Goal: Task Accomplishment & Management: Complete application form

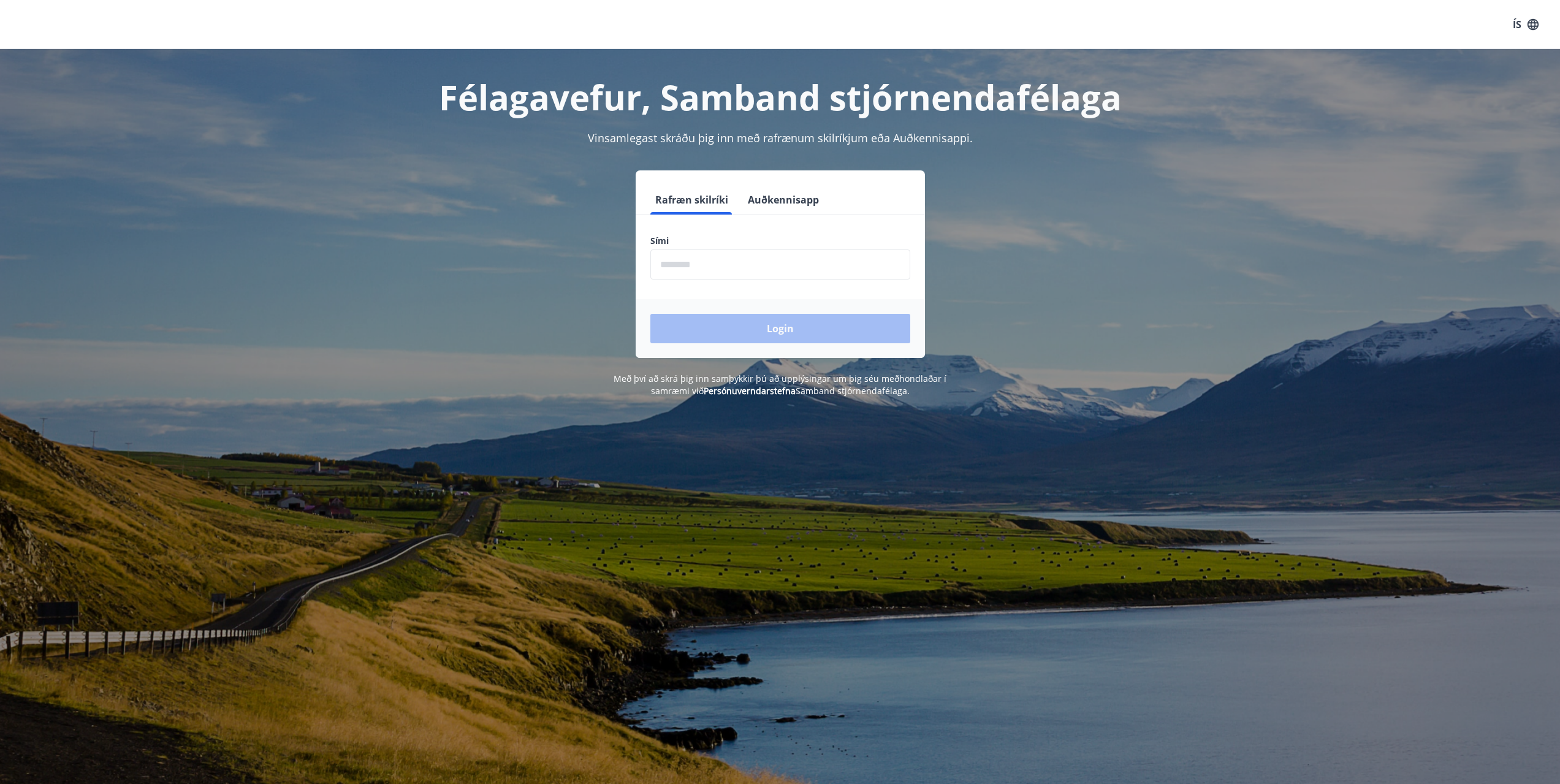
click at [685, 266] on input "phone" at bounding box center [780, 264] width 260 height 30
type input "********"
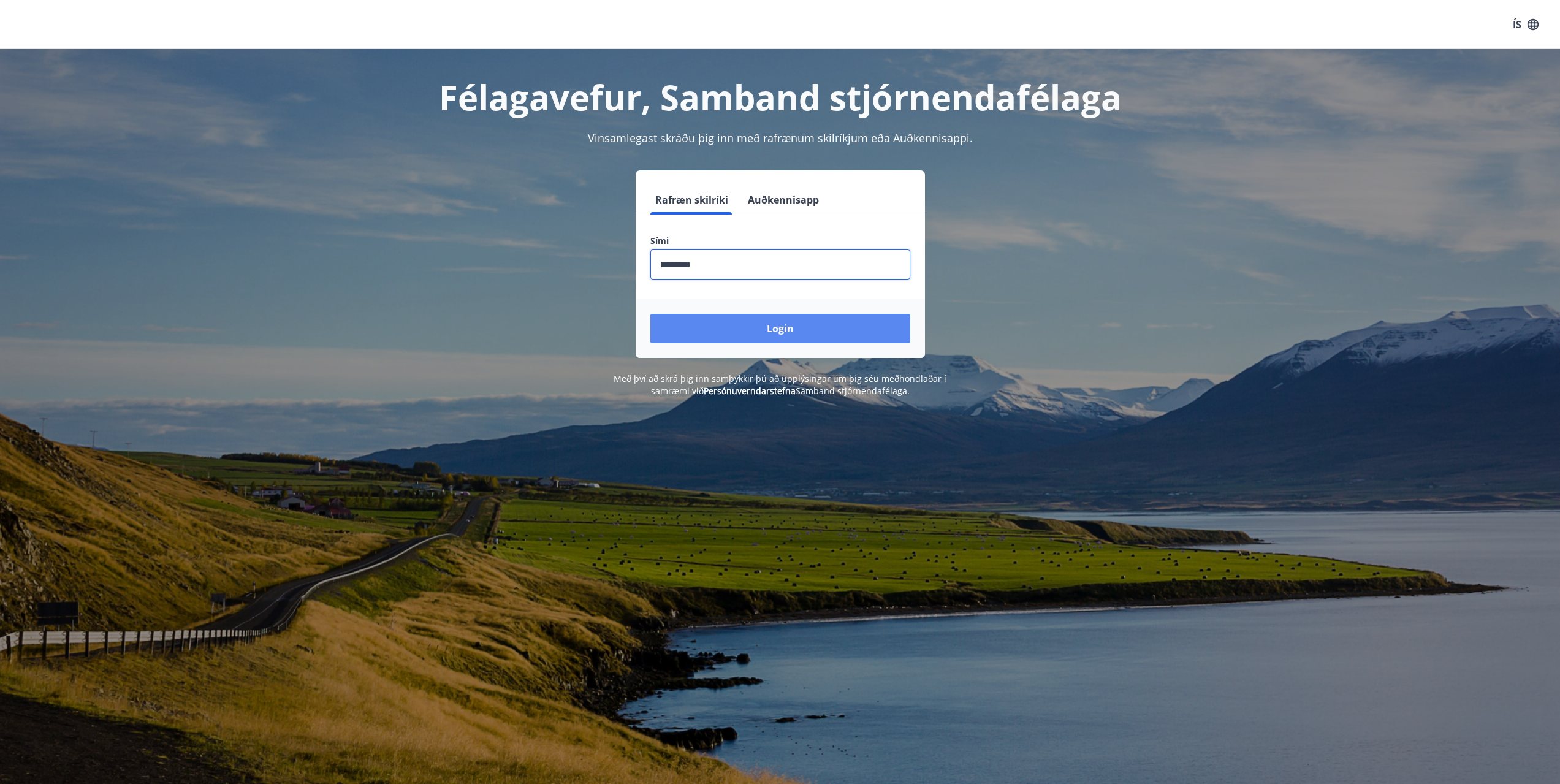
click at [751, 332] on button "Login" at bounding box center [780, 328] width 260 height 29
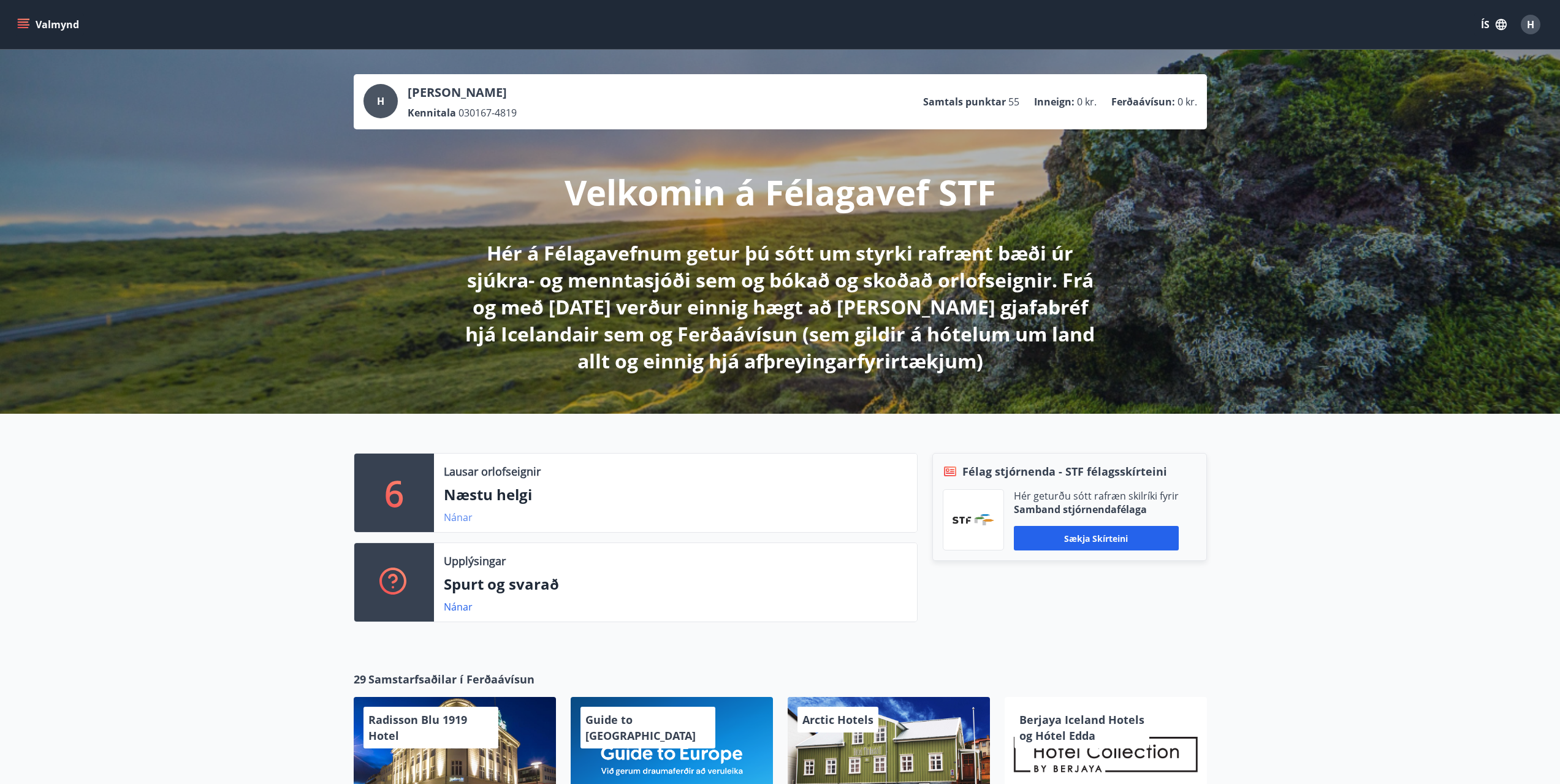
click at [455, 520] on link "Nánar" at bounding box center [458, 517] width 29 height 13
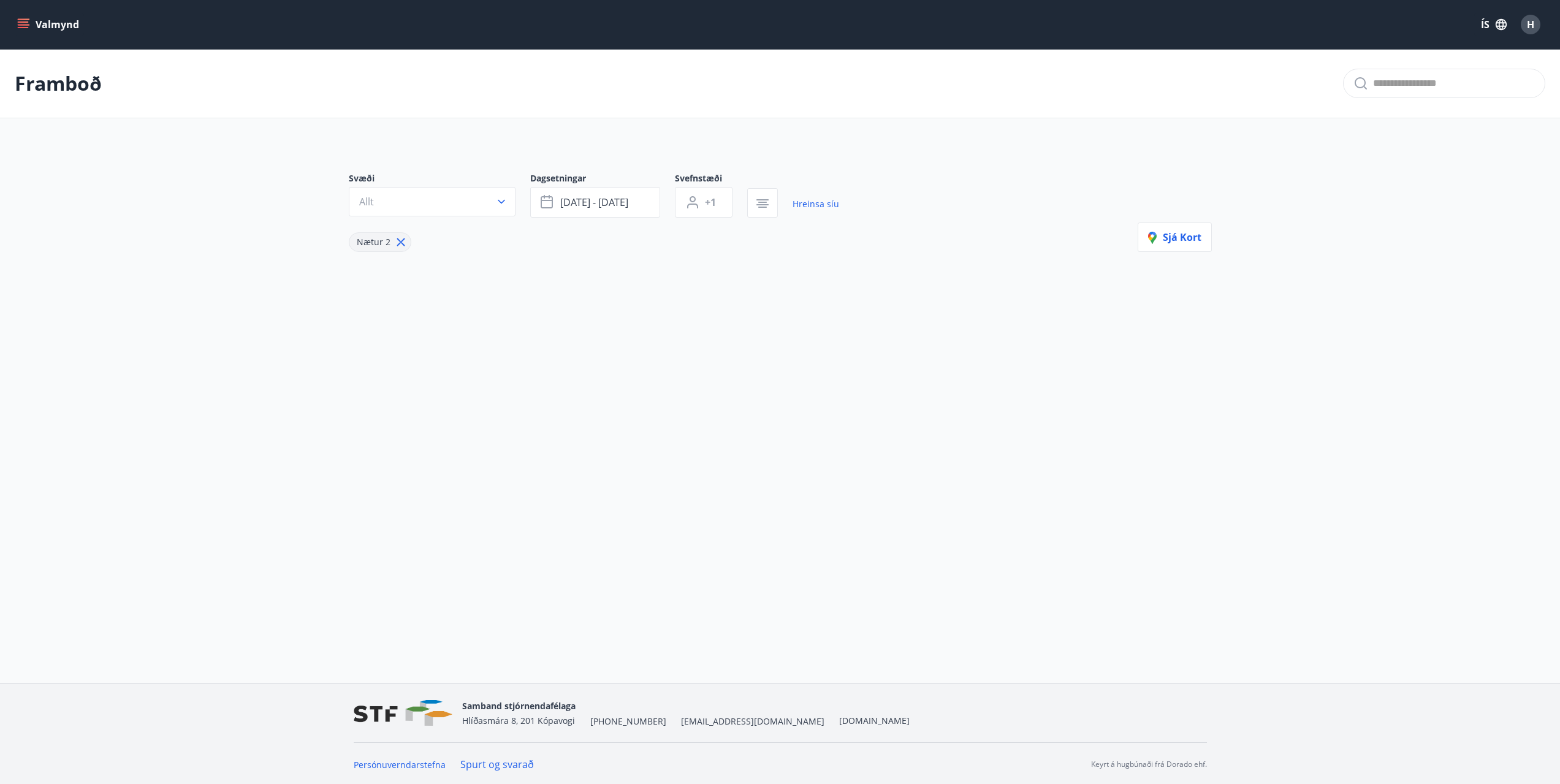
type input "*"
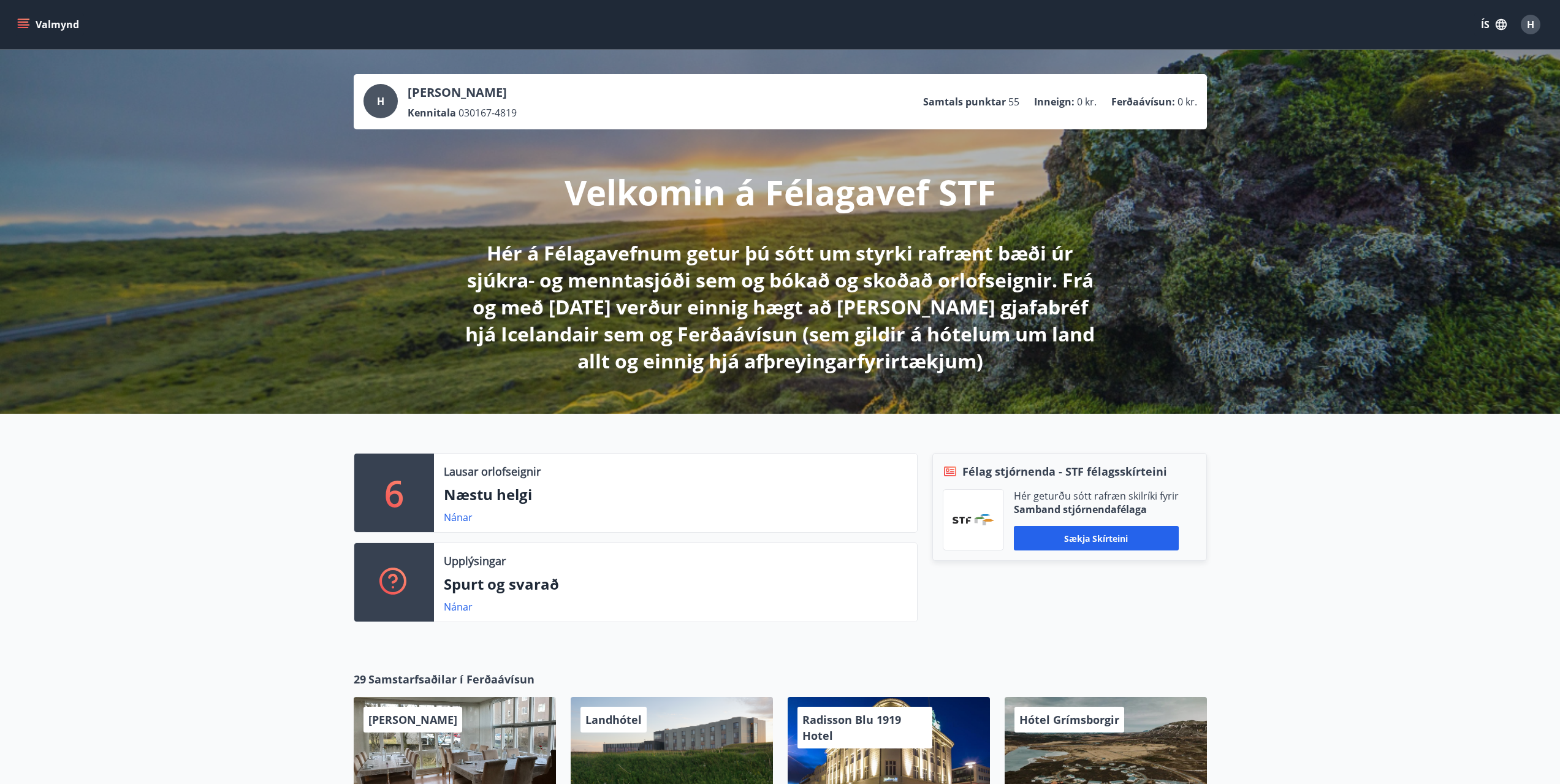
click at [24, 22] on icon "menu" at bounding box center [23, 22] width 11 height 1
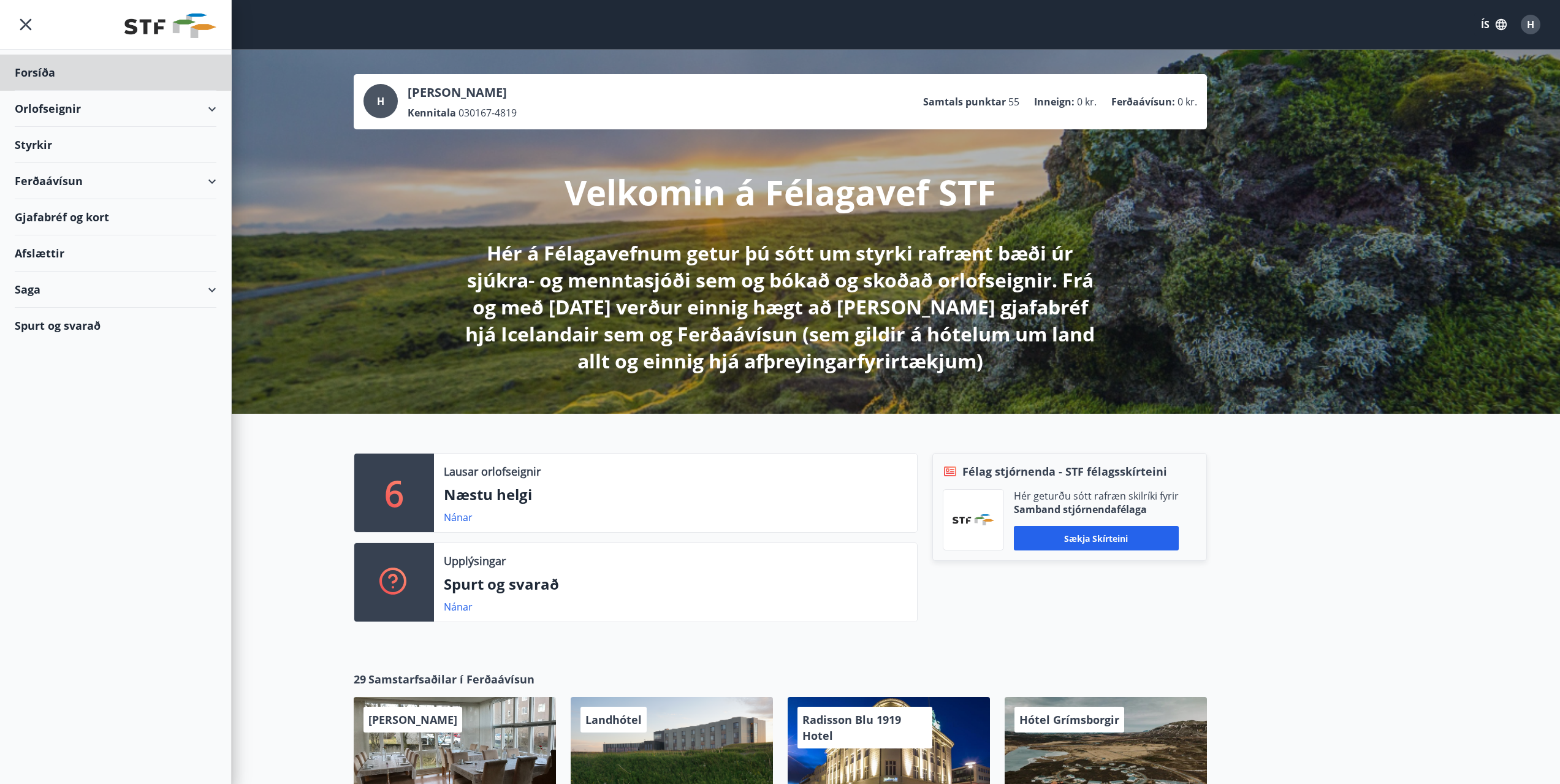
click at [28, 91] on div "Styrkir" at bounding box center [115, 72] width 201 height 36
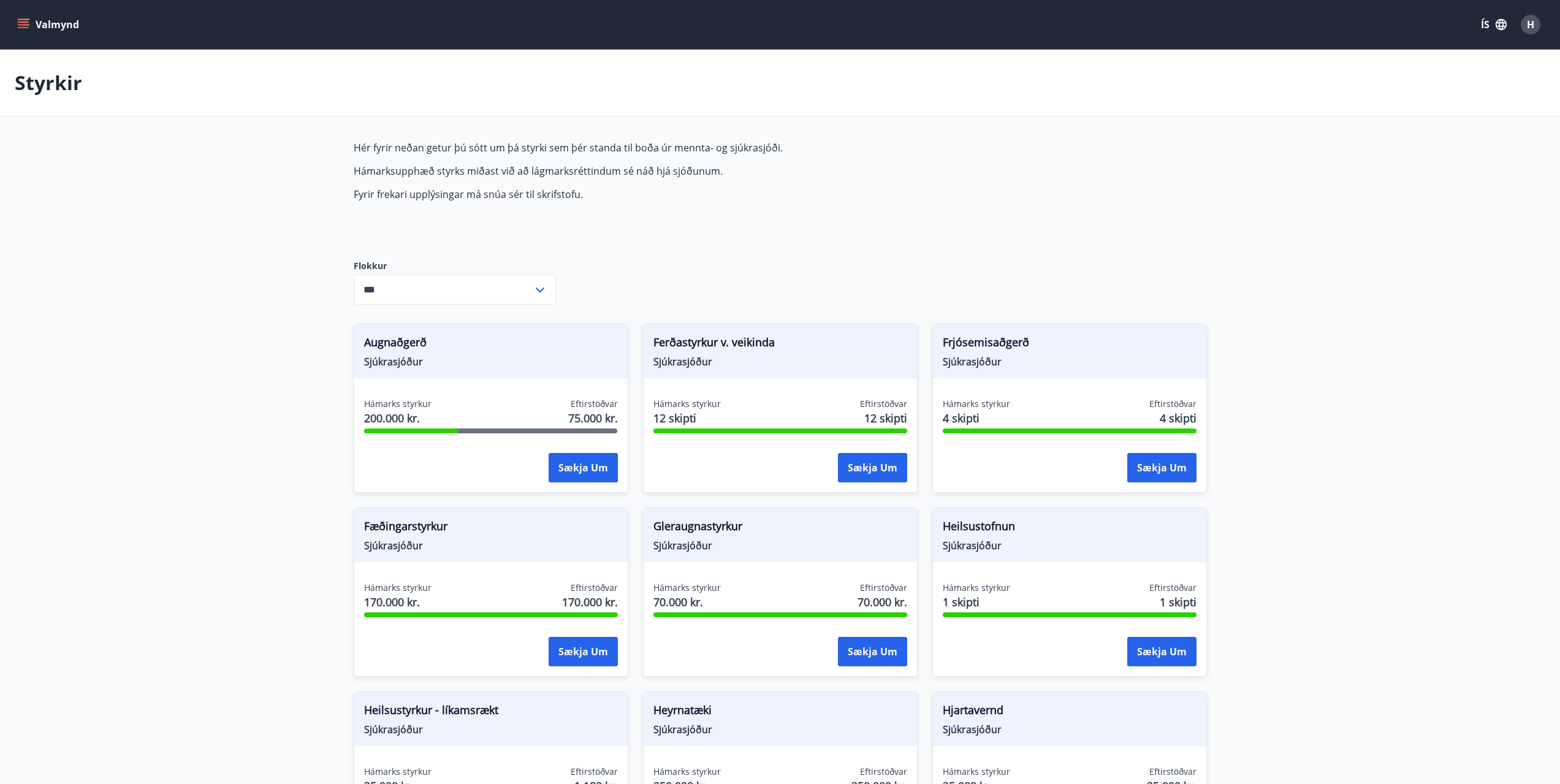
type input "***"
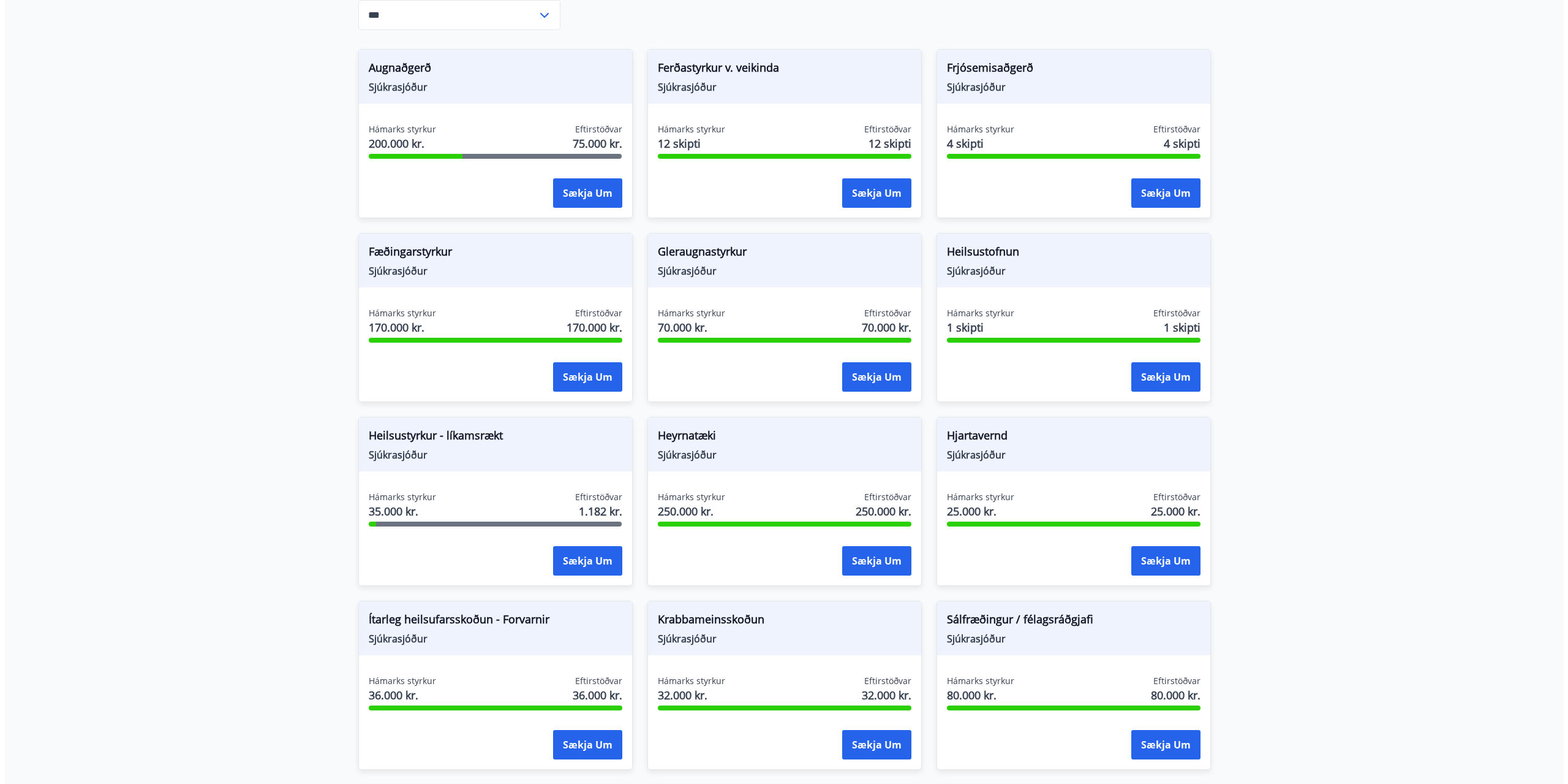
scroll to position [256, 0]
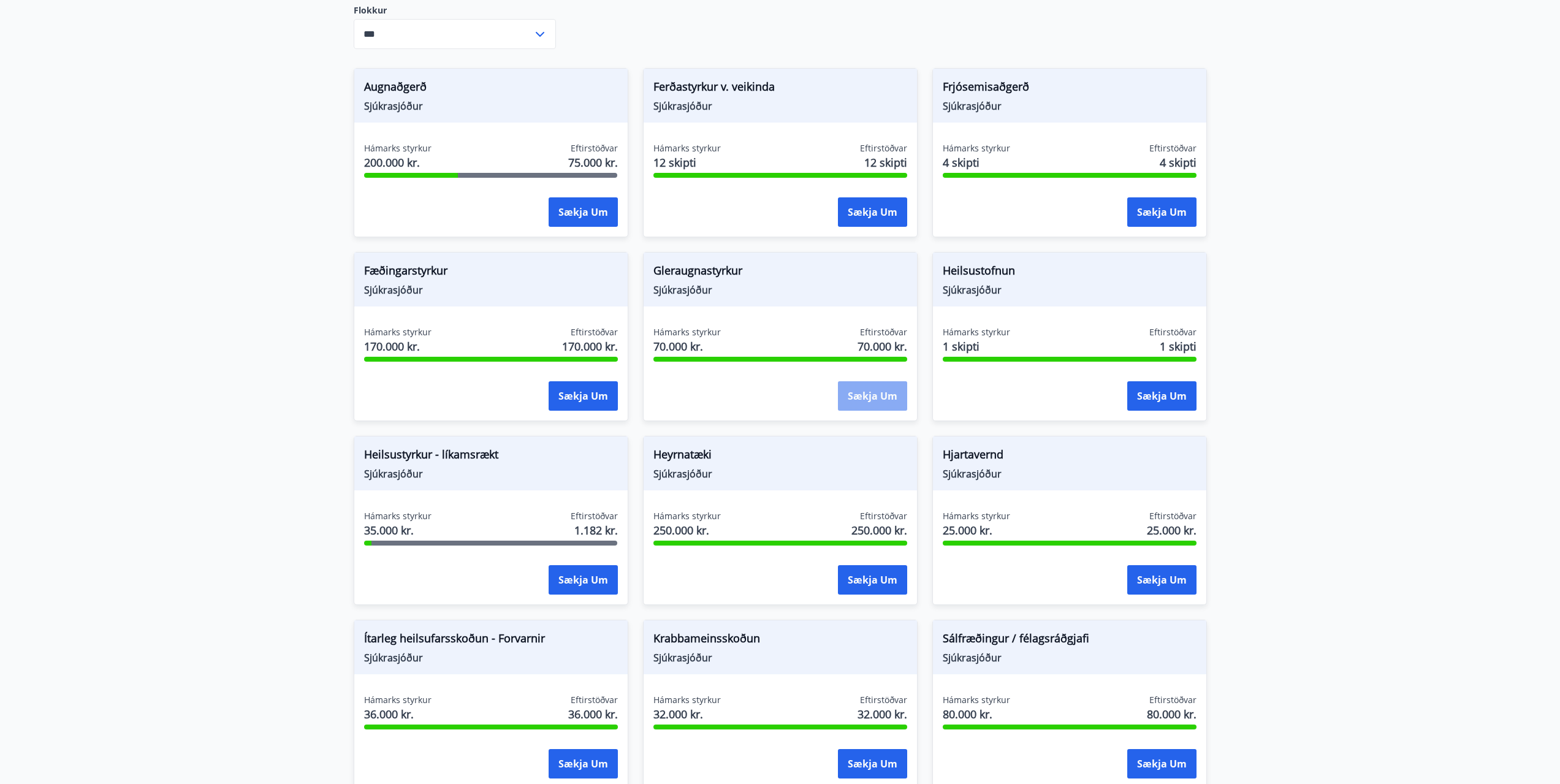
click at [872, 403] on button "Sækja um" at bounding box center [873, 396] width 69 height 29
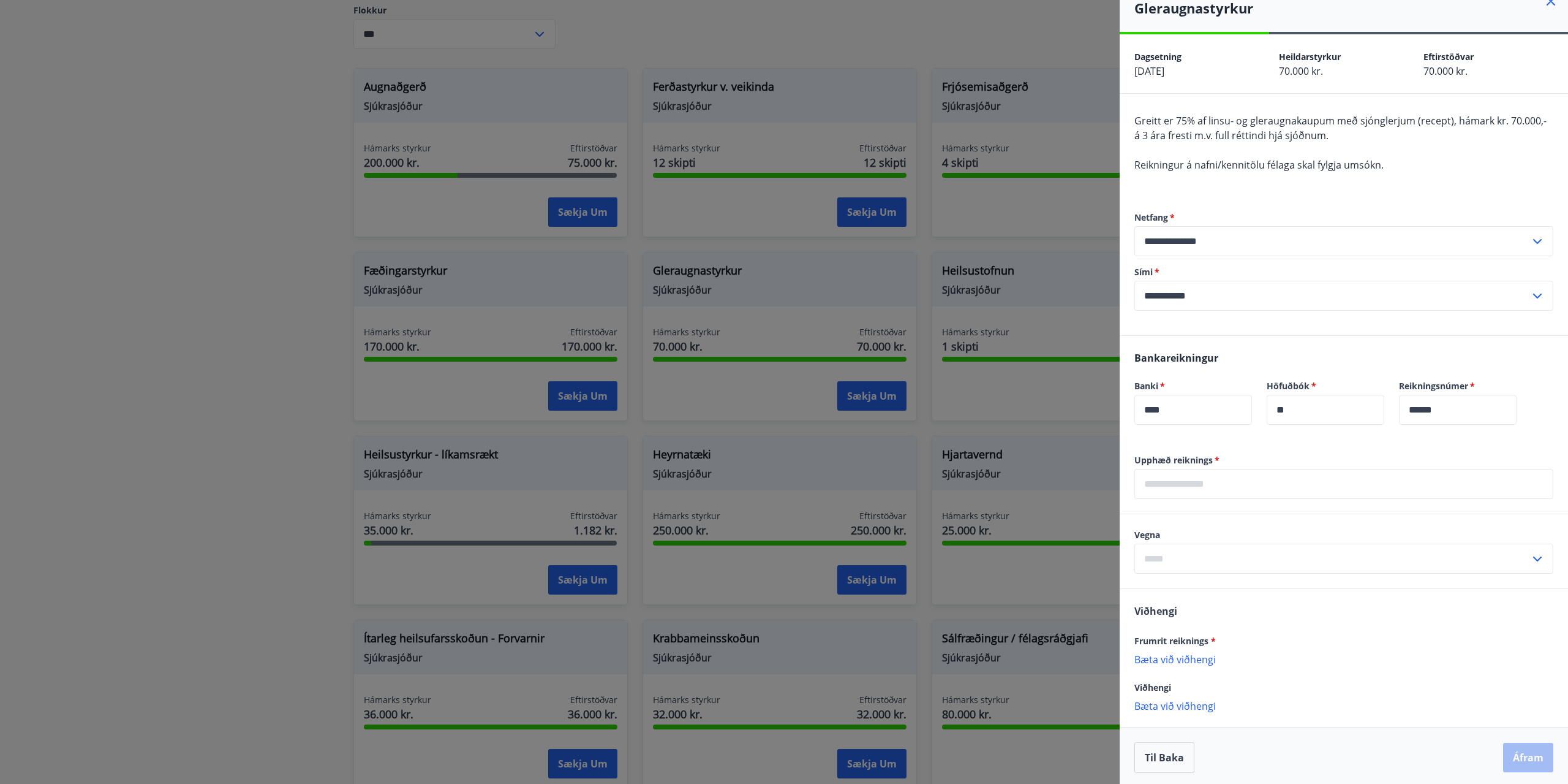
scroll to position [20, 0]
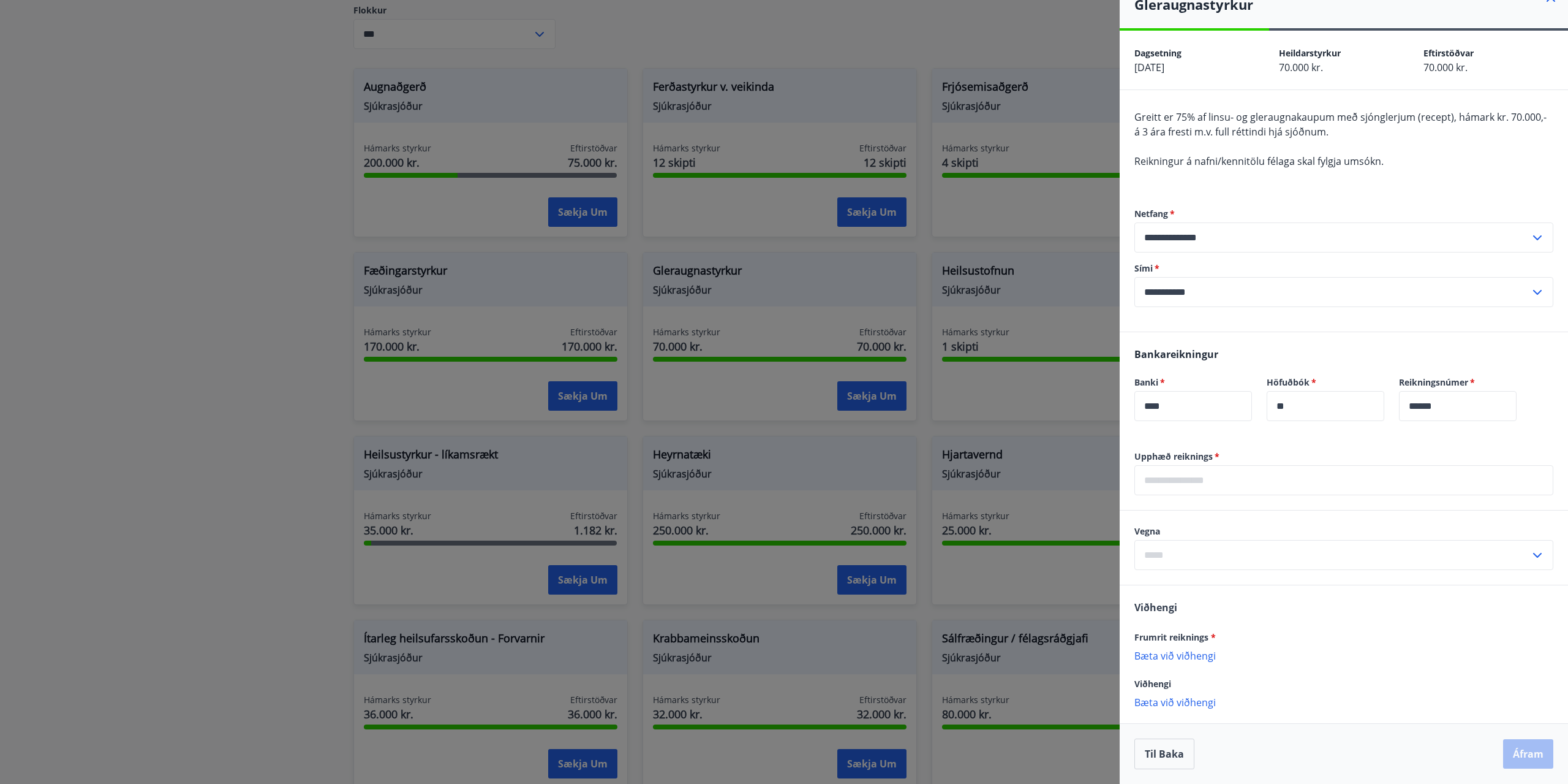
click at [1176, 653] on p "Bæta við viðhengi" at bounding box center [1344, 655] width 419 height 12
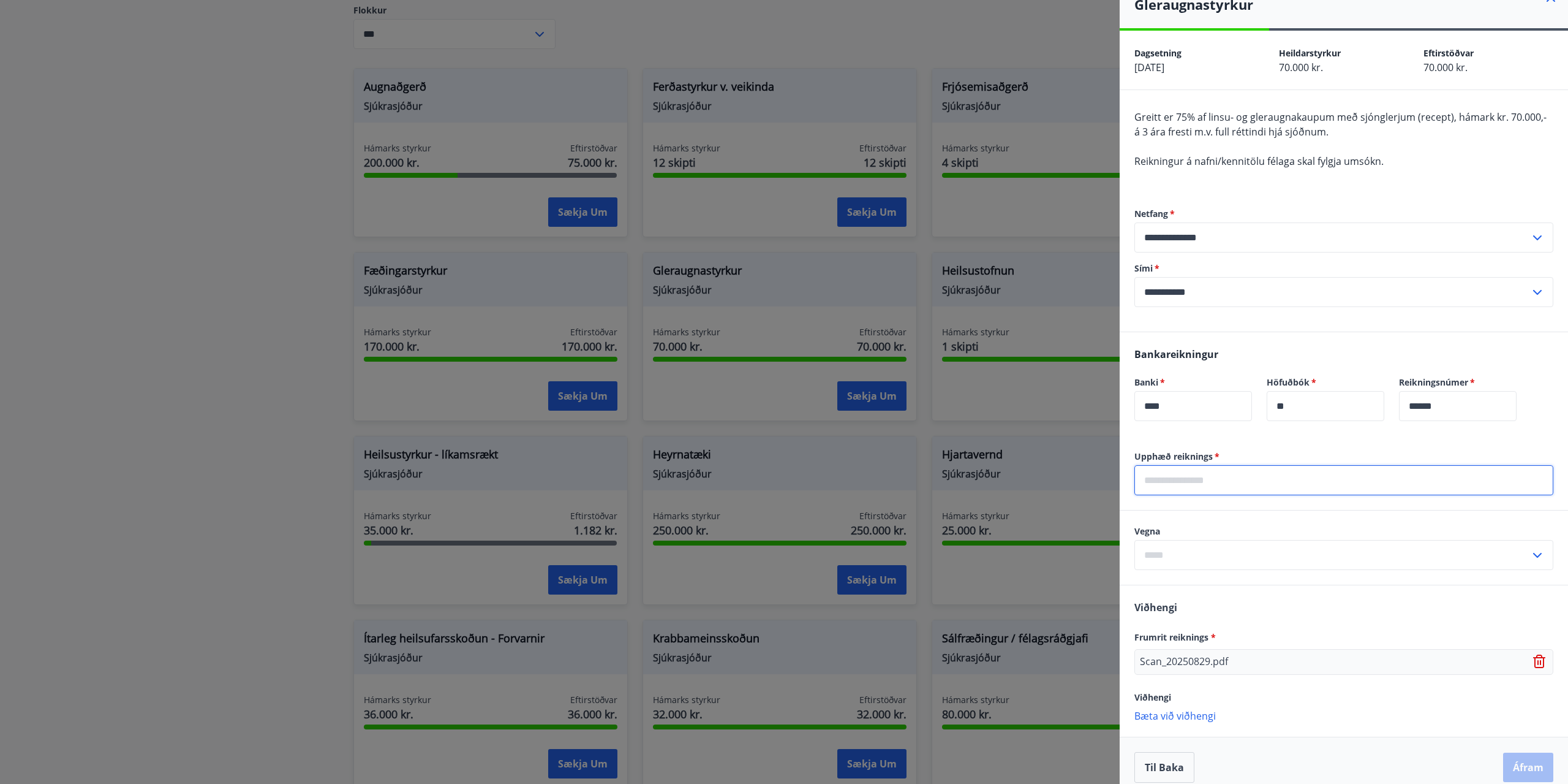
click at [1177, 484] on input "text" at bounding box center [1344, 480] width 419 height 30
type input "******"
click at [1290, 620] on div "[PERSON_NAME] reiknings * Scan_20250829.pdf Viðhengi [PERSON_NAME] við viðhengi…" at bounding box center [1344, 660] width 448 height 151
click at [1197, 528] on label "Vegna" at bounding box center [1344, 531] width 419 height 12
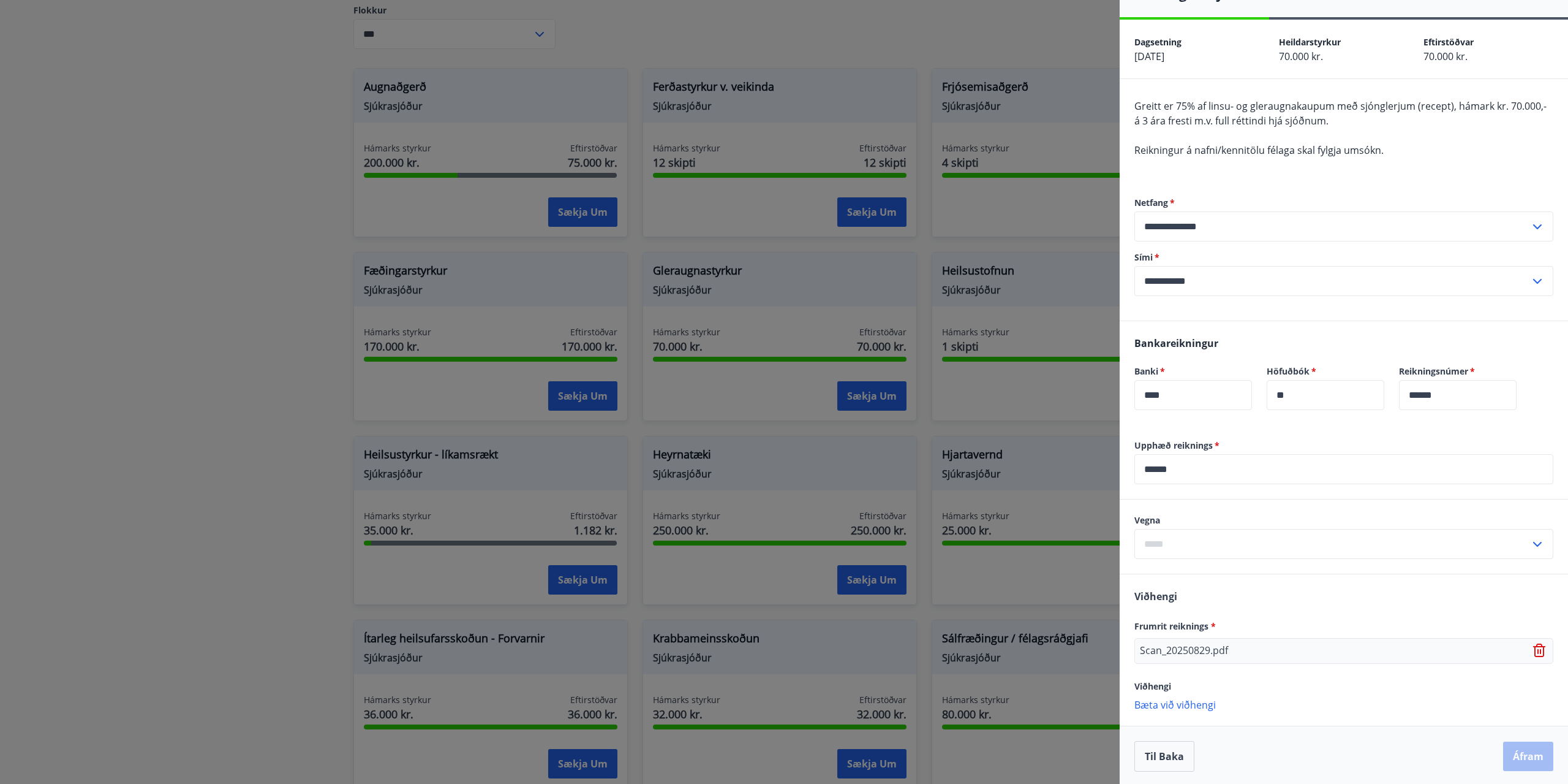
scroll to position [33, 0]
click at [1194, 700] on p "Bæta við viðhengi" at bounding box center [1344, 702] width 419 height 12
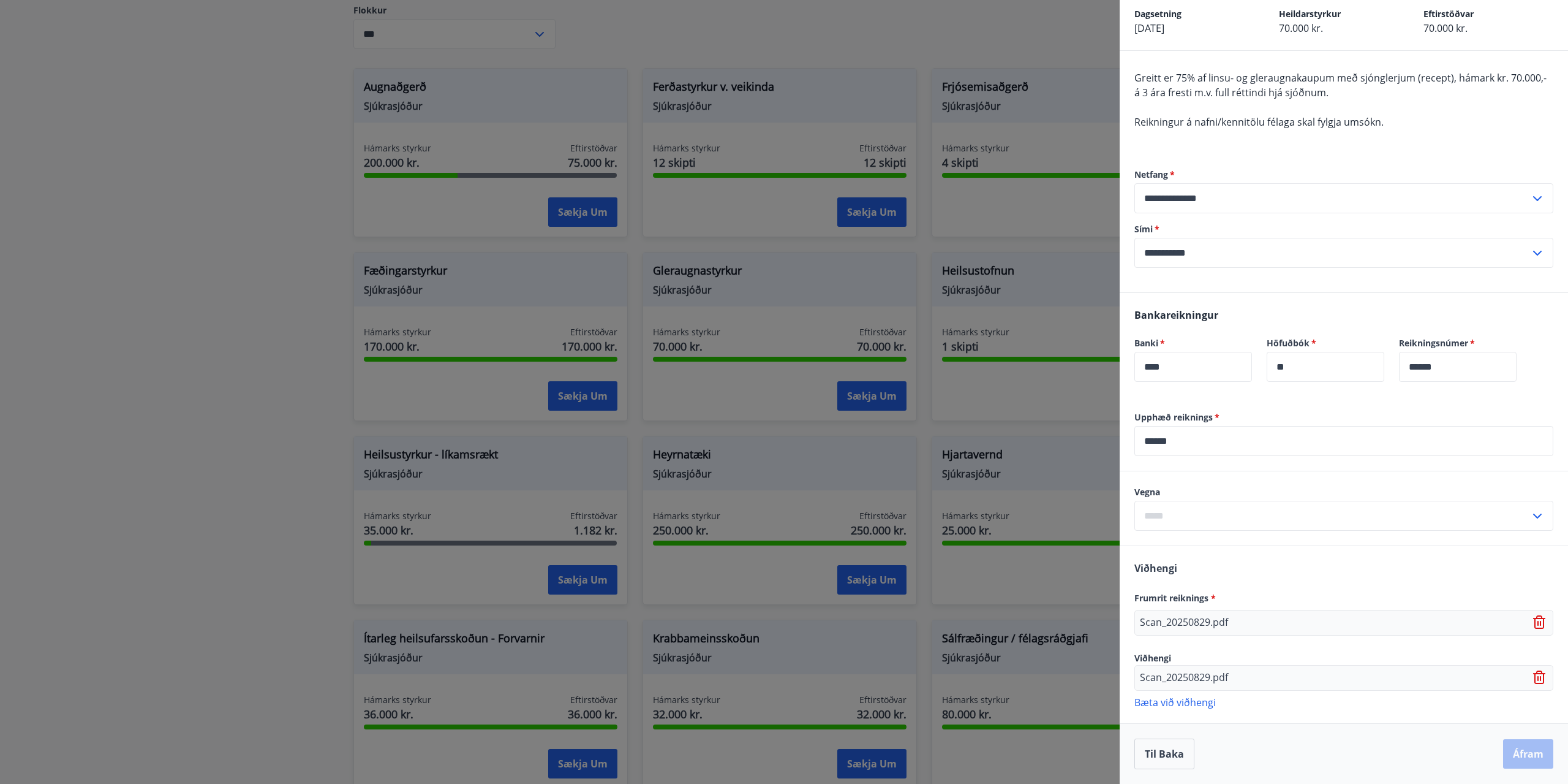
click at [1292, 572] on div "[PERSON_NAME] reiknings * Scan_20250829.pdf Viðhengi Scan_20250829.pdf [PERSON_…" at bounding box center [1344, 635] width 448 height 177
click at [1259, 718] on div "[PERSON_NAME] reiknings * Scan_20250829.pdf Viðhengi Scan_20250829.pdf [PERSON_…" at bounding box center [1344, 635] width 448 height 177
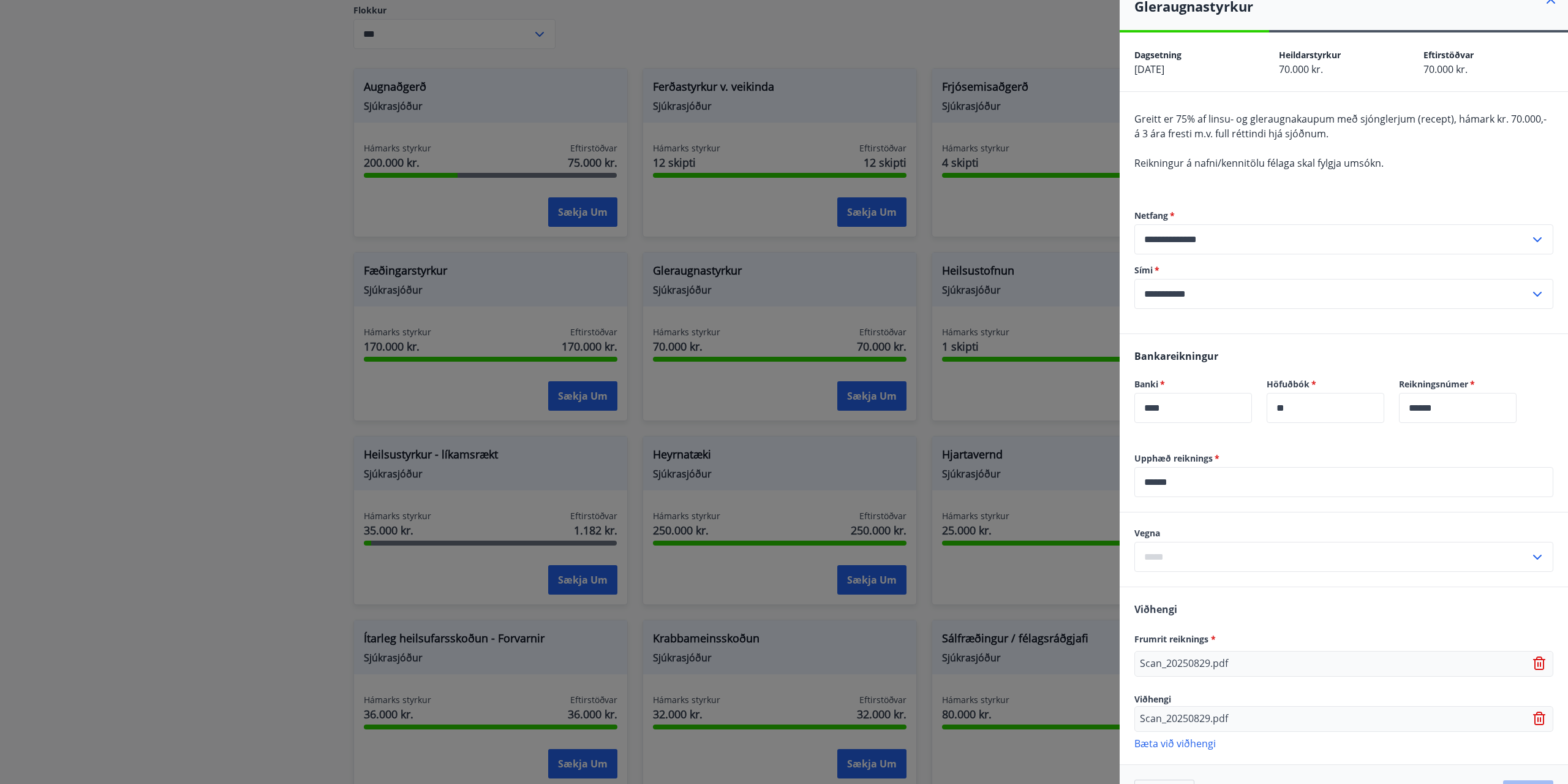
scroll to position [0, 0]
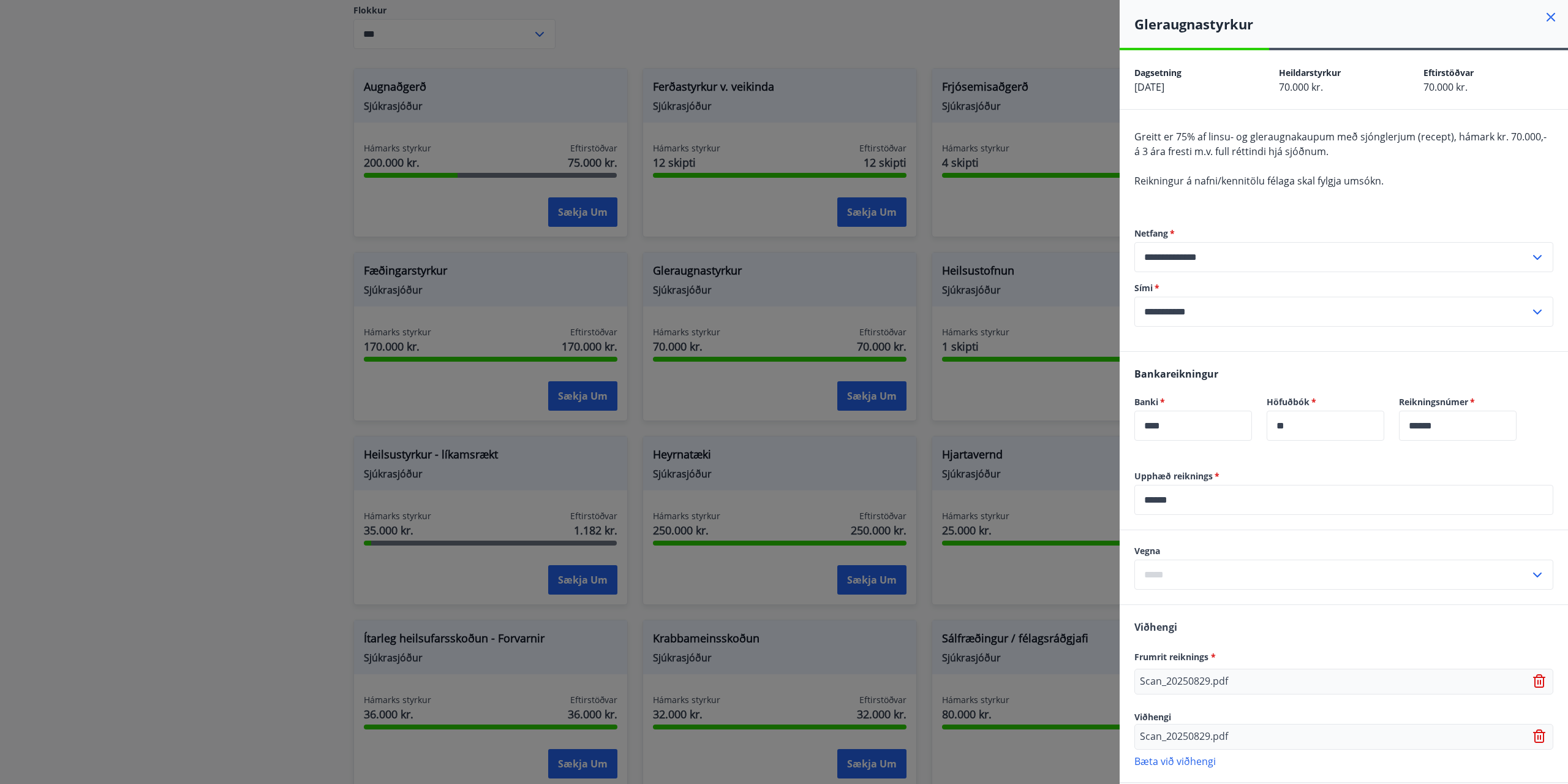
click at [1530, 579] on icon at bounding box center [1537, 575] width 15 height 15
click at [1176, 601] on li "Gleraugu" at bounding box center [1344, 600] width 418 height 22
type input "********"
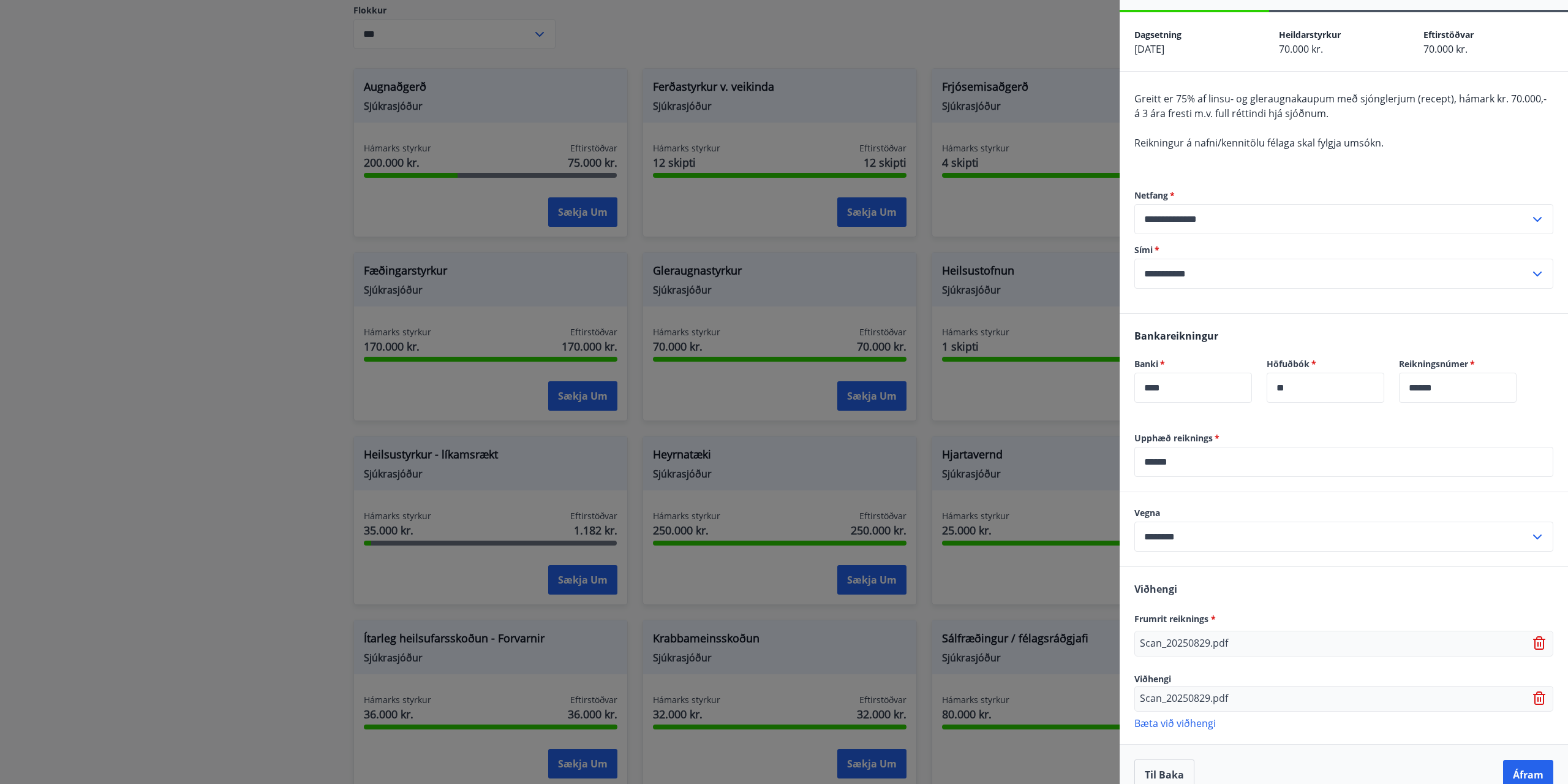
scroll to position [59, 0]
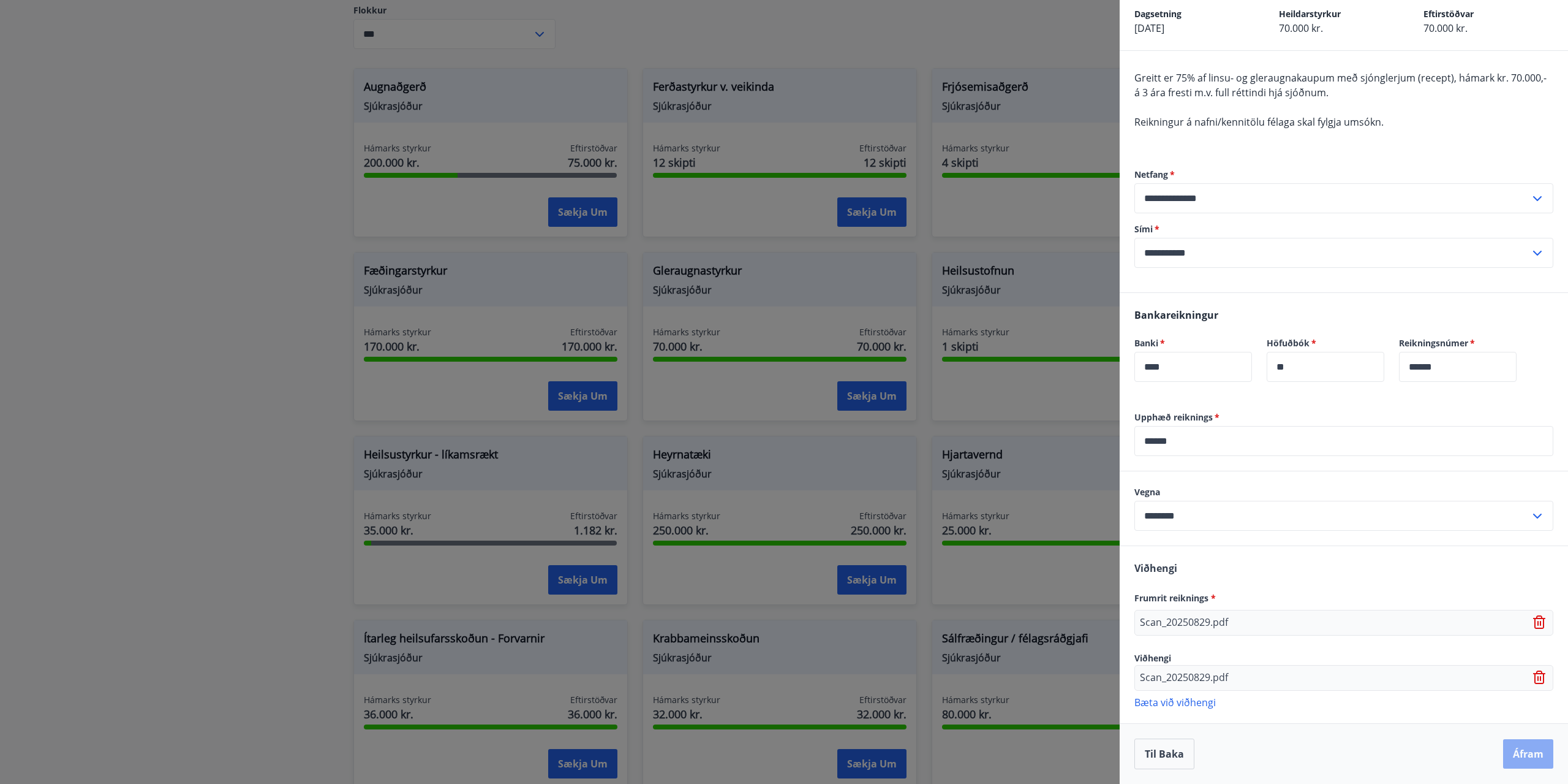
click at [1506, 749] on button "Áfram" at bounding box center [1528, 753] width 50 height 29
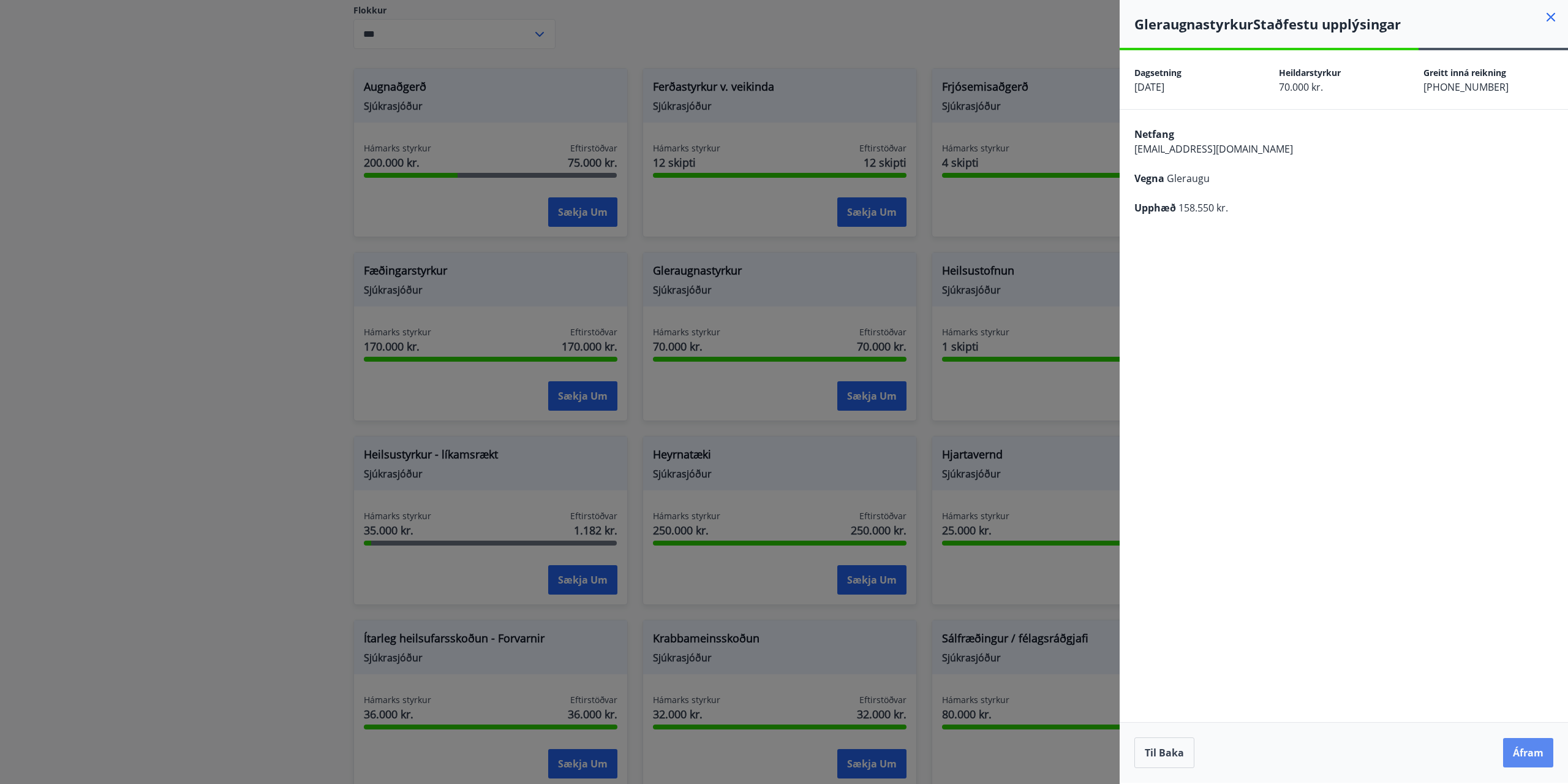
click at [1537, 745] on button "Áfram" at bounding box center [1528, 752] width 50 height 29
click at [1545, 63] on icon "Close" at bounding box center [1542, 60] width 9 height 9
click at [1525, 753] on button "Áfram" at bounding box center [1528, 752] width 50 height 29
click at [1544, 62] on icon "Close" at bounding box center [1542, 60] width 9 height 9
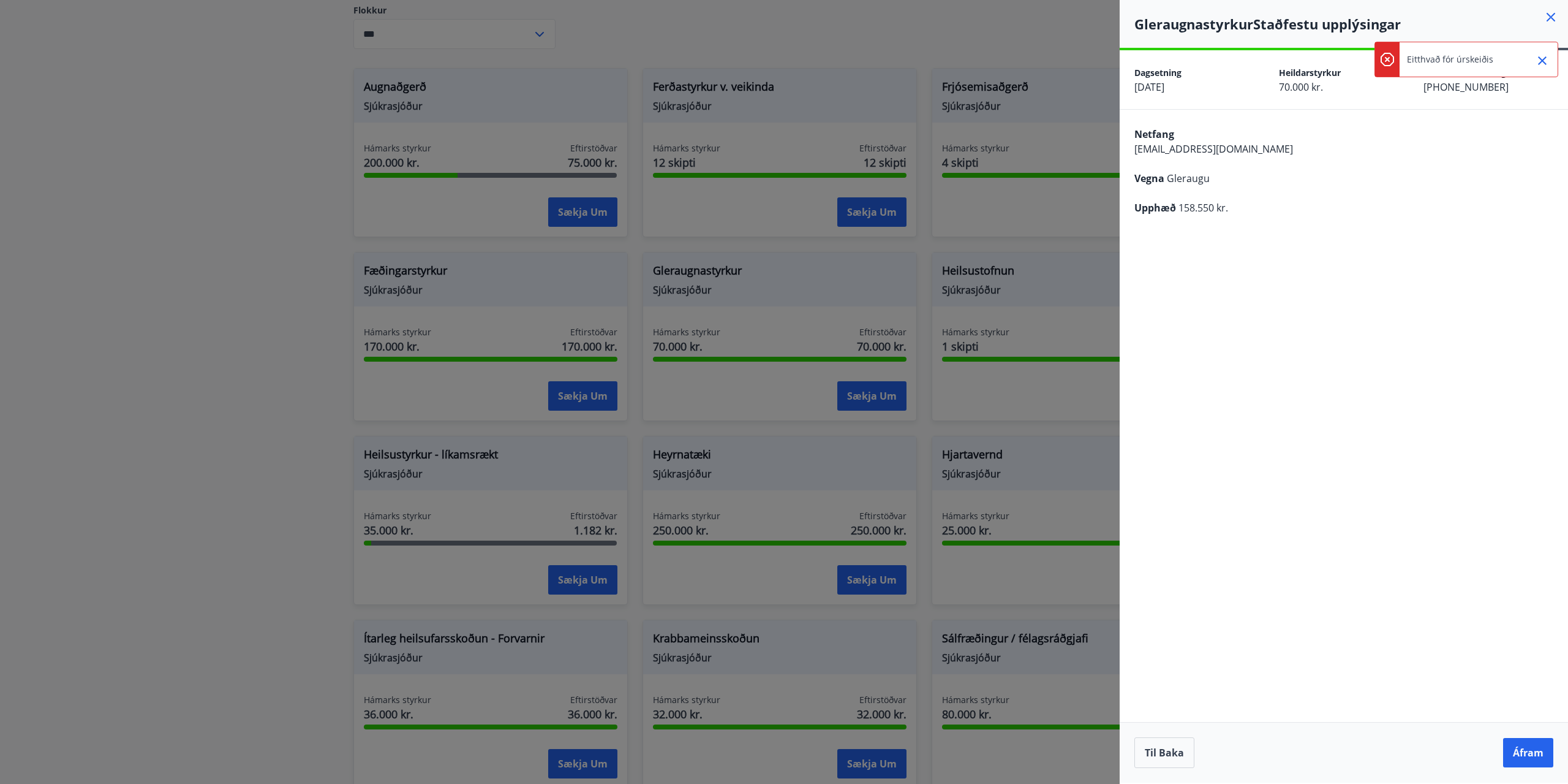
click at [1543, 60] on icon "Close" at bounding box center [1542, 60] width 9 height 9
click at [1161, 750] on button "Til baka" at bounding box center [1164, 753] width 60 height 31
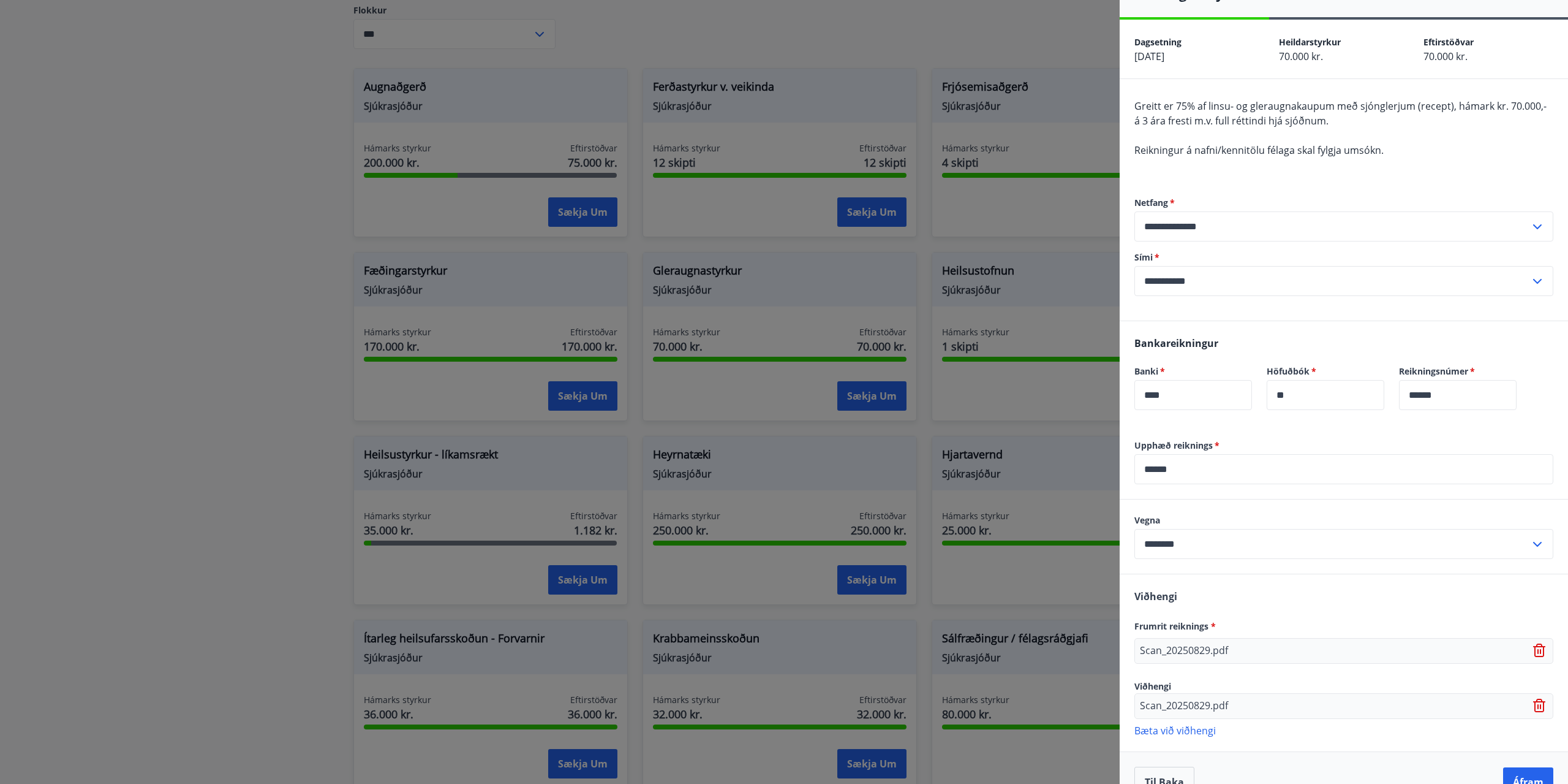
scroll to position [59, 0]
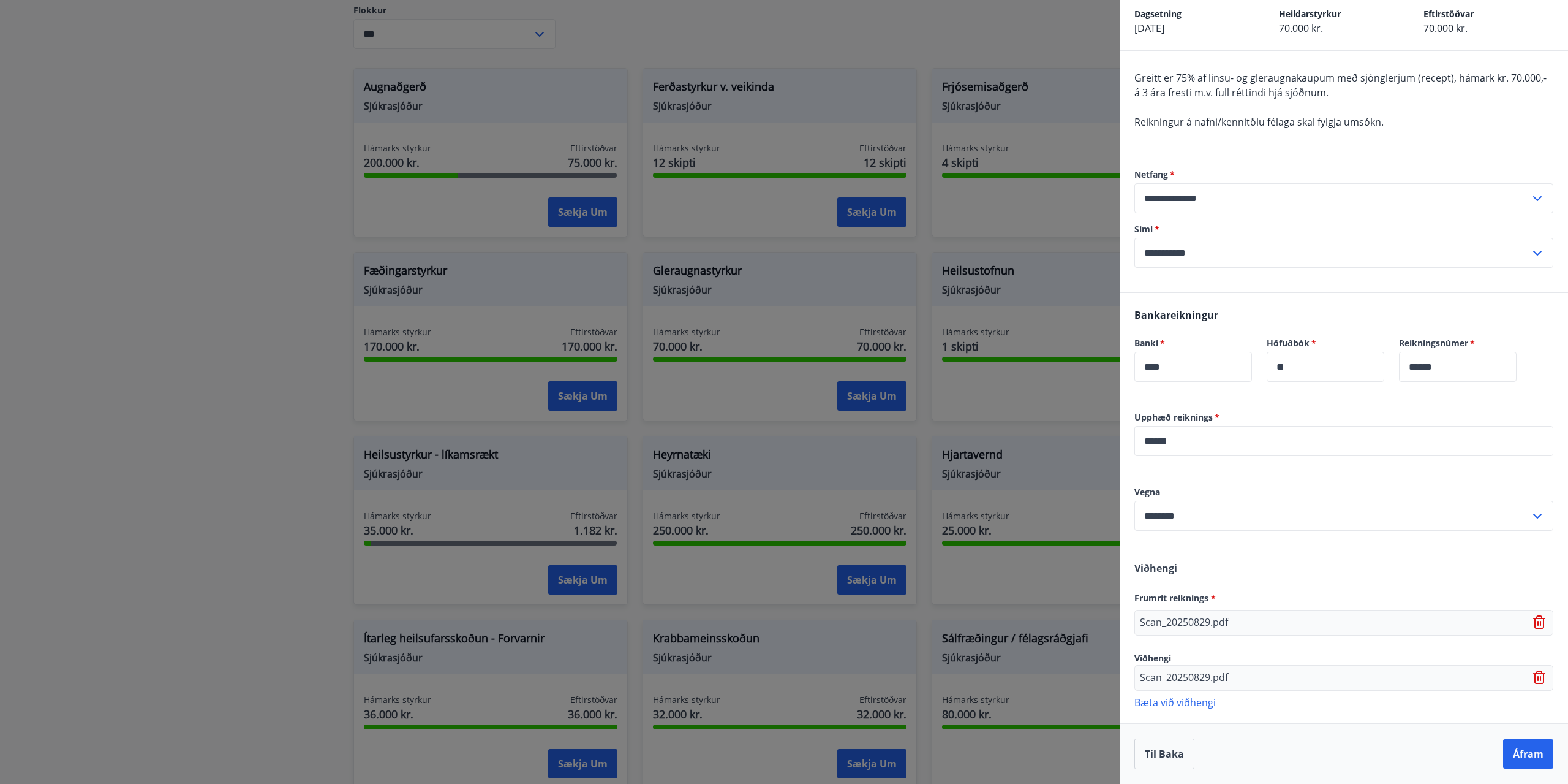
click at [1533, 677] on icon at bounding box center [1539, 677] width 12 height 13
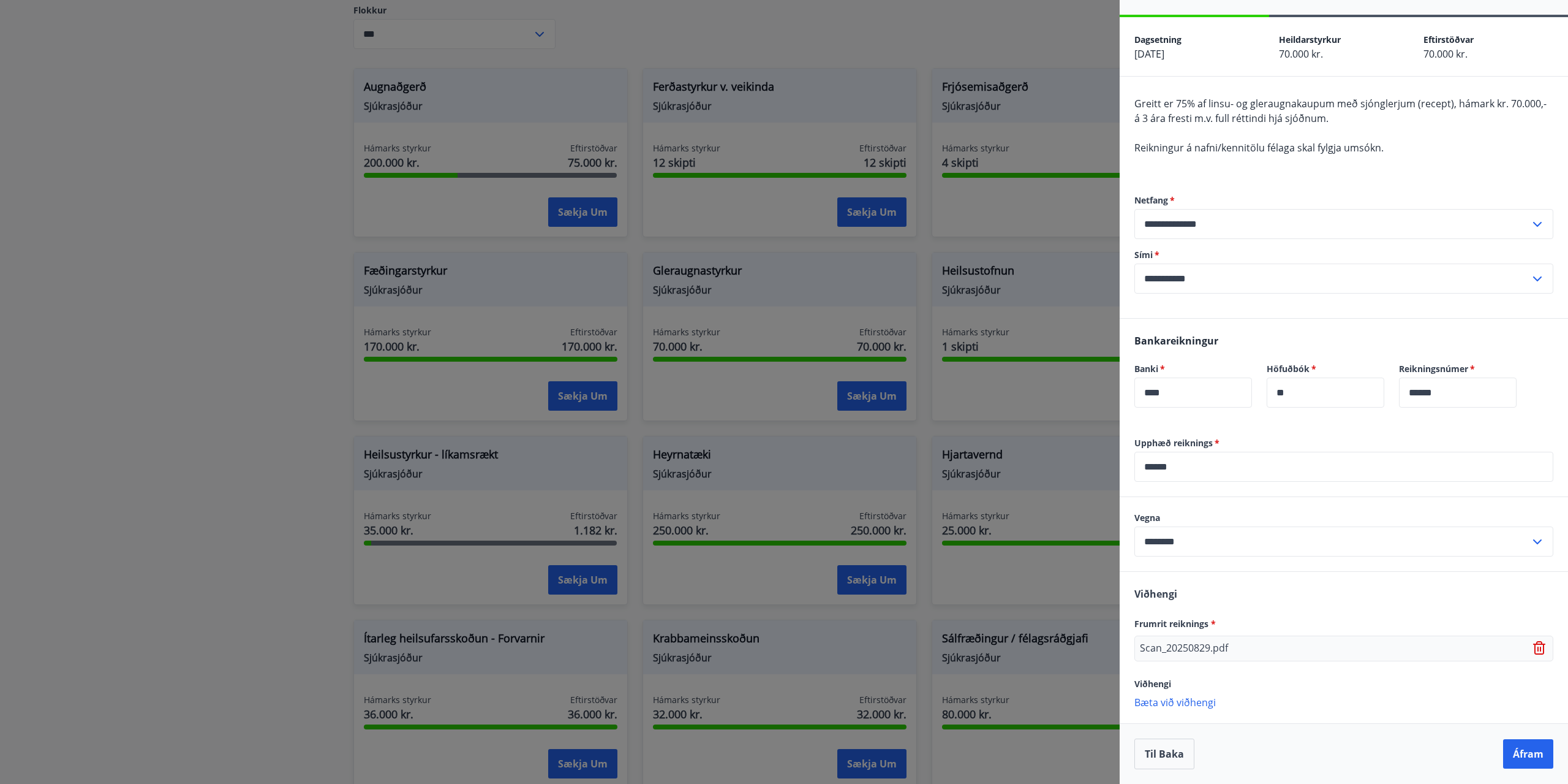
scroll to position [33, 0]
click at [1520, 753] on button "Áfram" at bounding box center [1528, 753] width 50 height 29
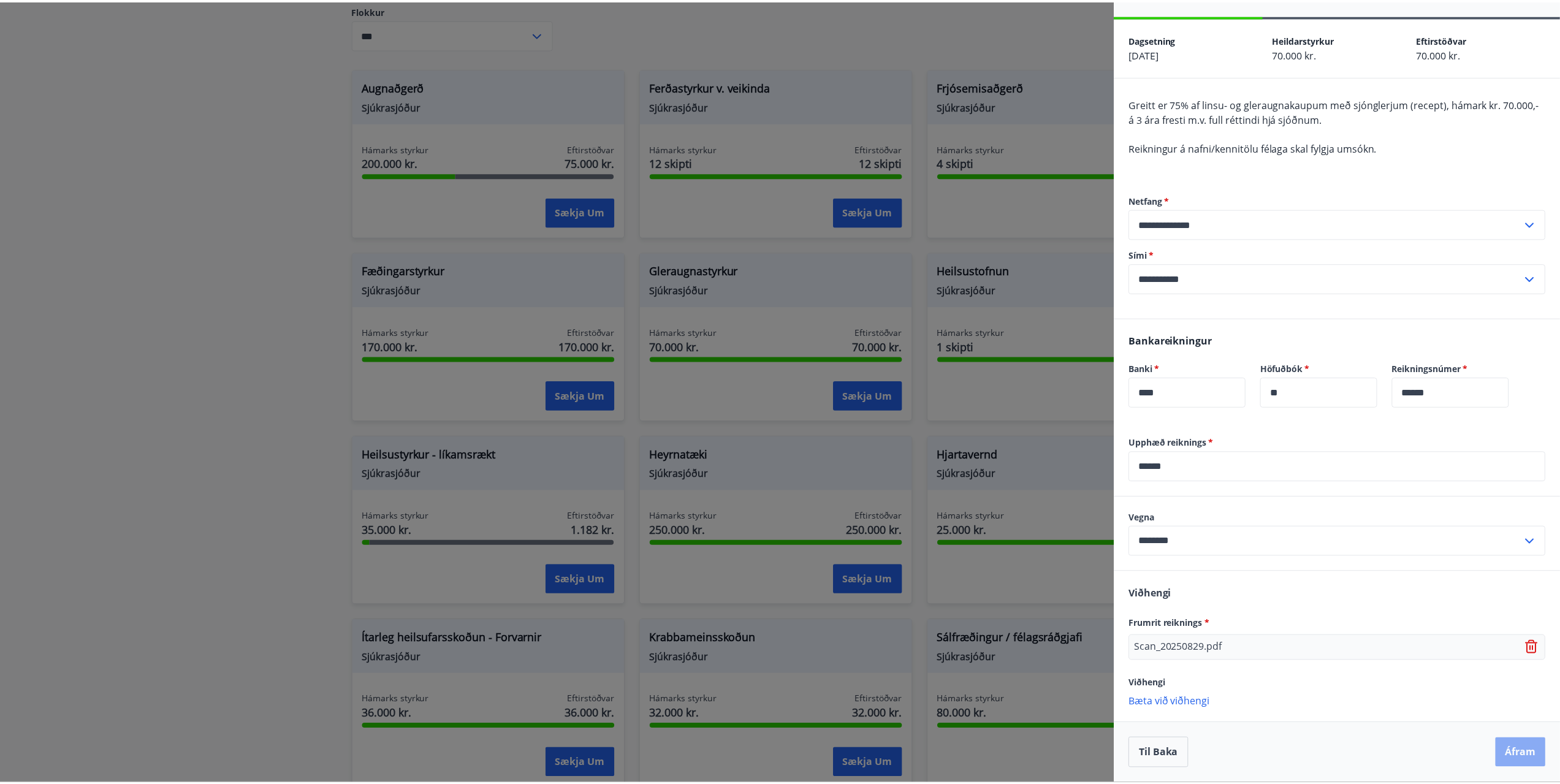
scroll to position [0, 0]
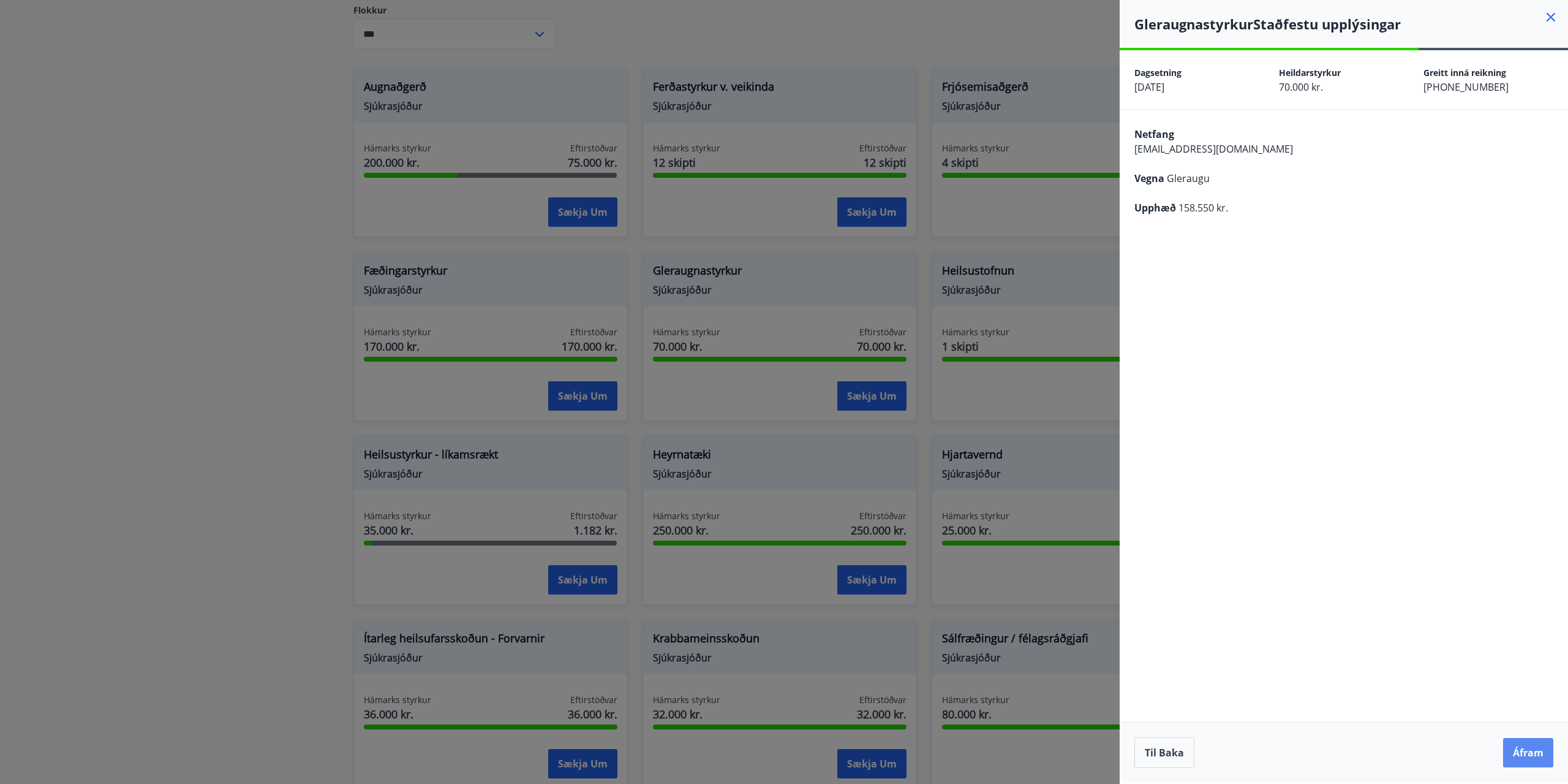
click at [1527, 758] on button "Áfram" at bounding box center [1528, 752] width 50 height 29
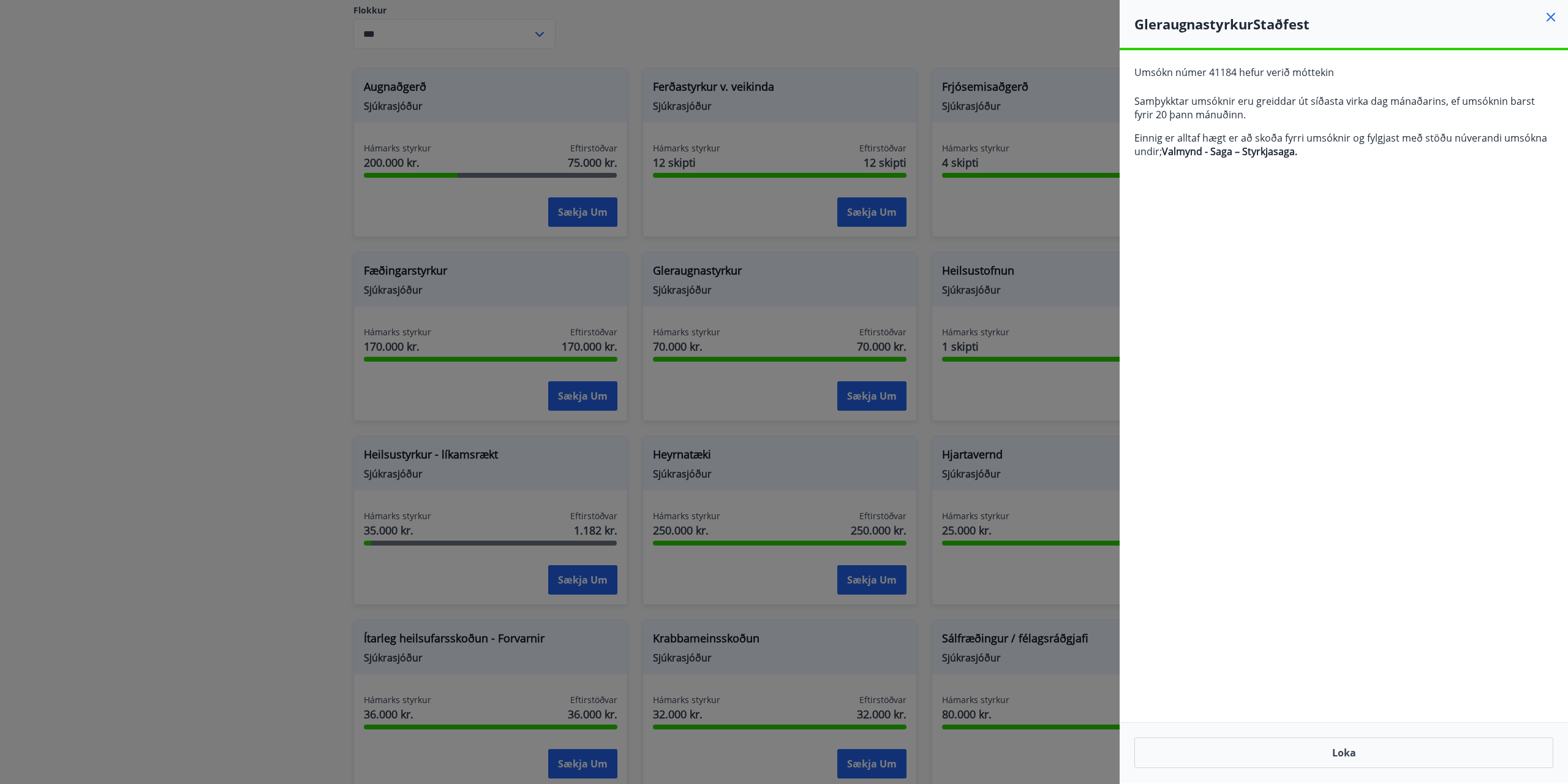
click at [1549, 21] on icon at bounding box center [1551, 17] width 15 height 15
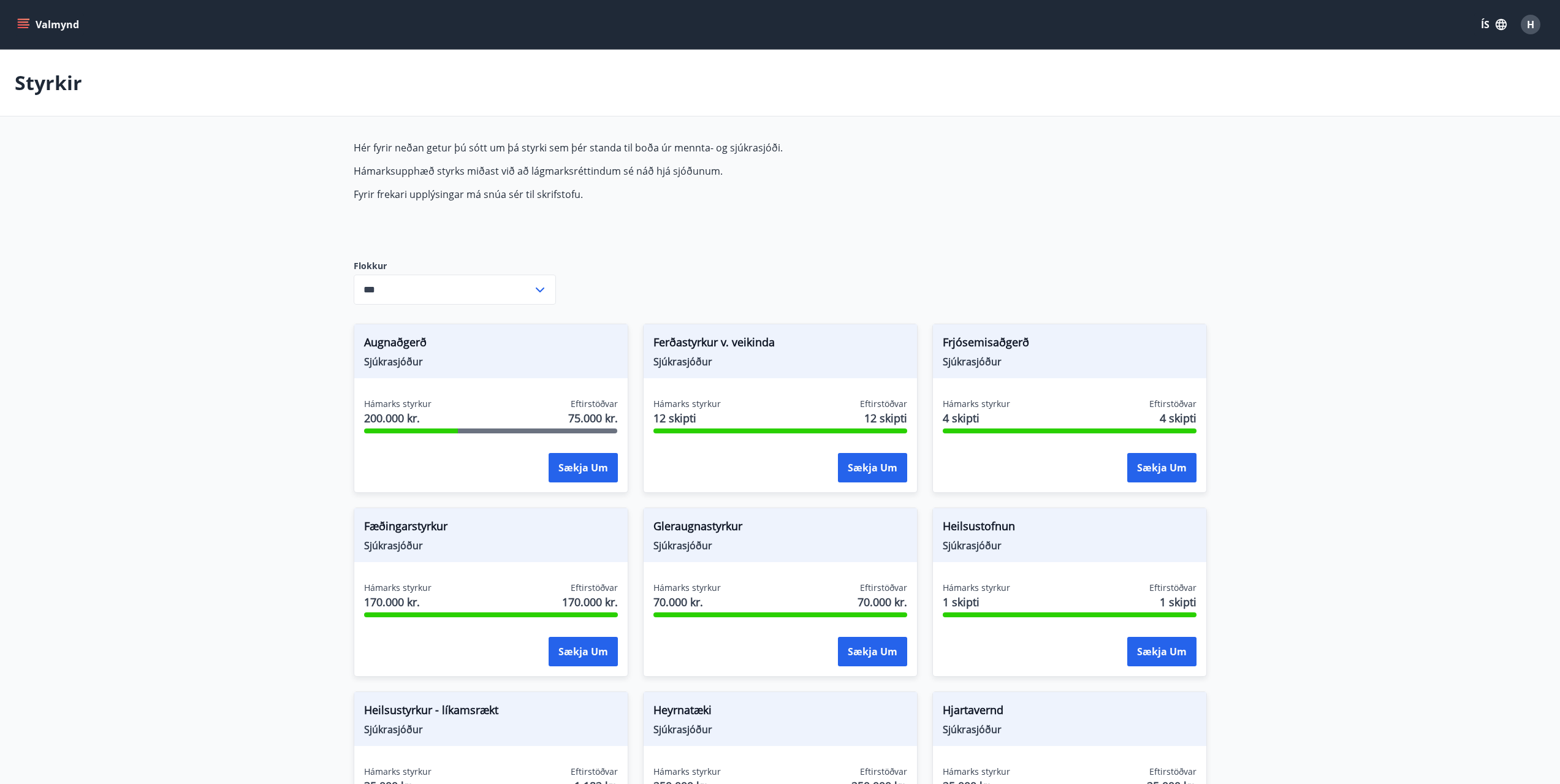
click at [540, 292] on icon at bounding box center [540, 290] width 15 height 15
click at [594, 256] on div "Hér fyrir neðan getur þú sótt um þá styrki sem þér standa til boða úr mennta- o…" at bounding box center [780, 783] width 853 height 1286
click at [52, 27] on button "Valmynd" at bounding box center [49, 24] width 69 height 22
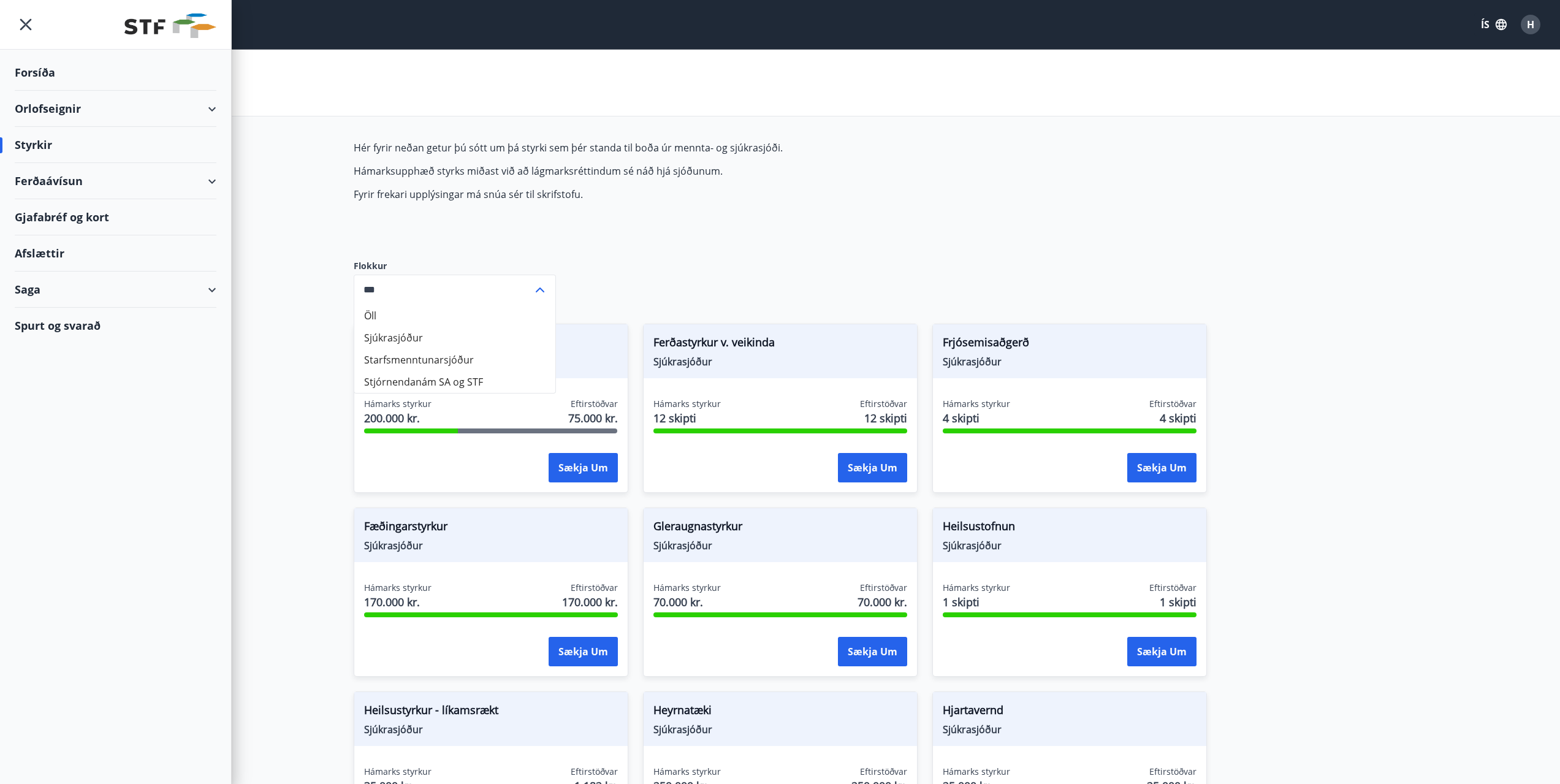
click at [213, 291] on div "Saga" at bounding box center [115, 290] width 201 height 36
click at [42, 449] on div "Styrkjasaga" at bounding box center [116, 449] width 182 height 26
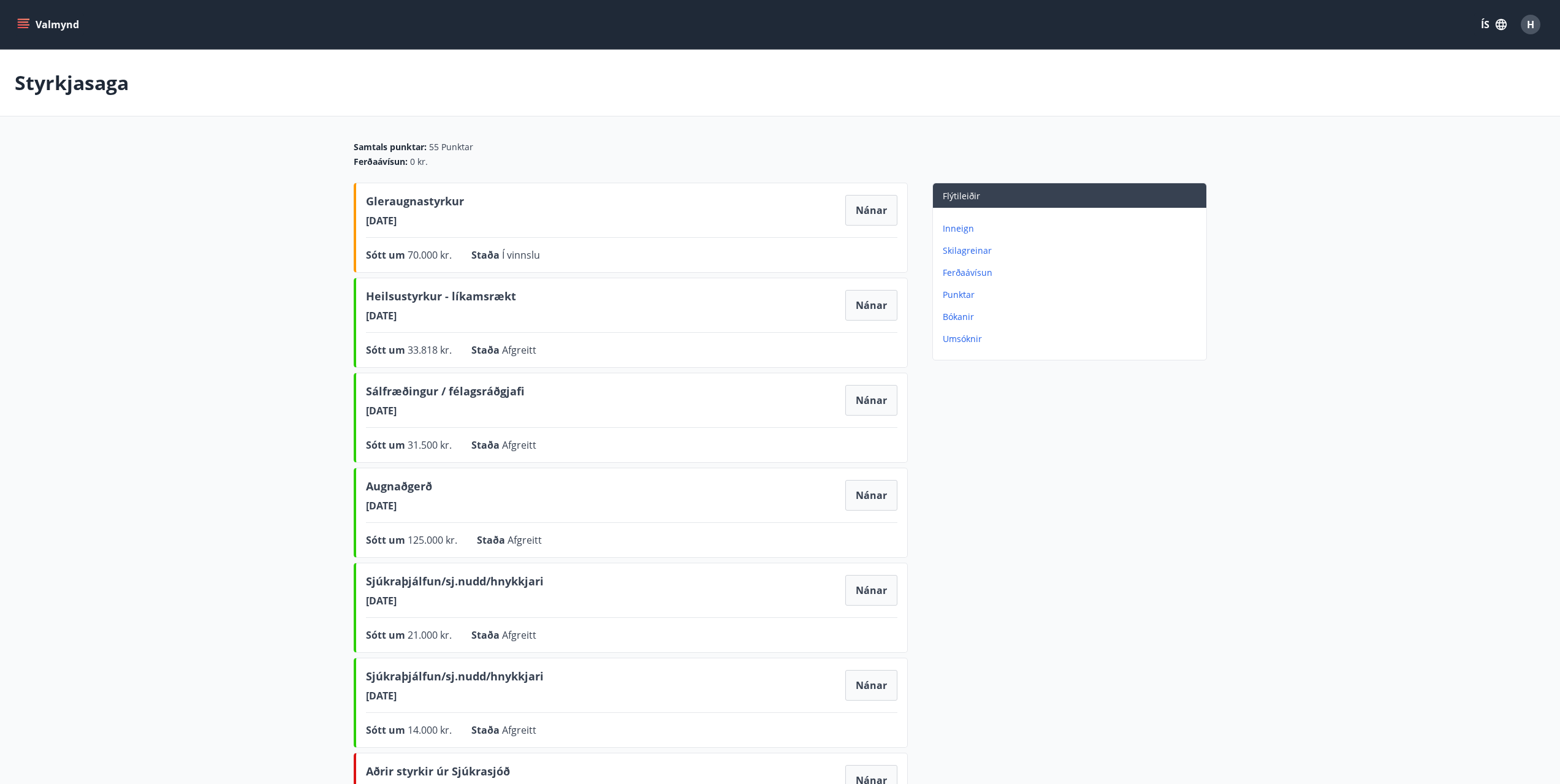
click at [1533, 29] on span "H" at bounding box center [1531, 25] width 7 height 13
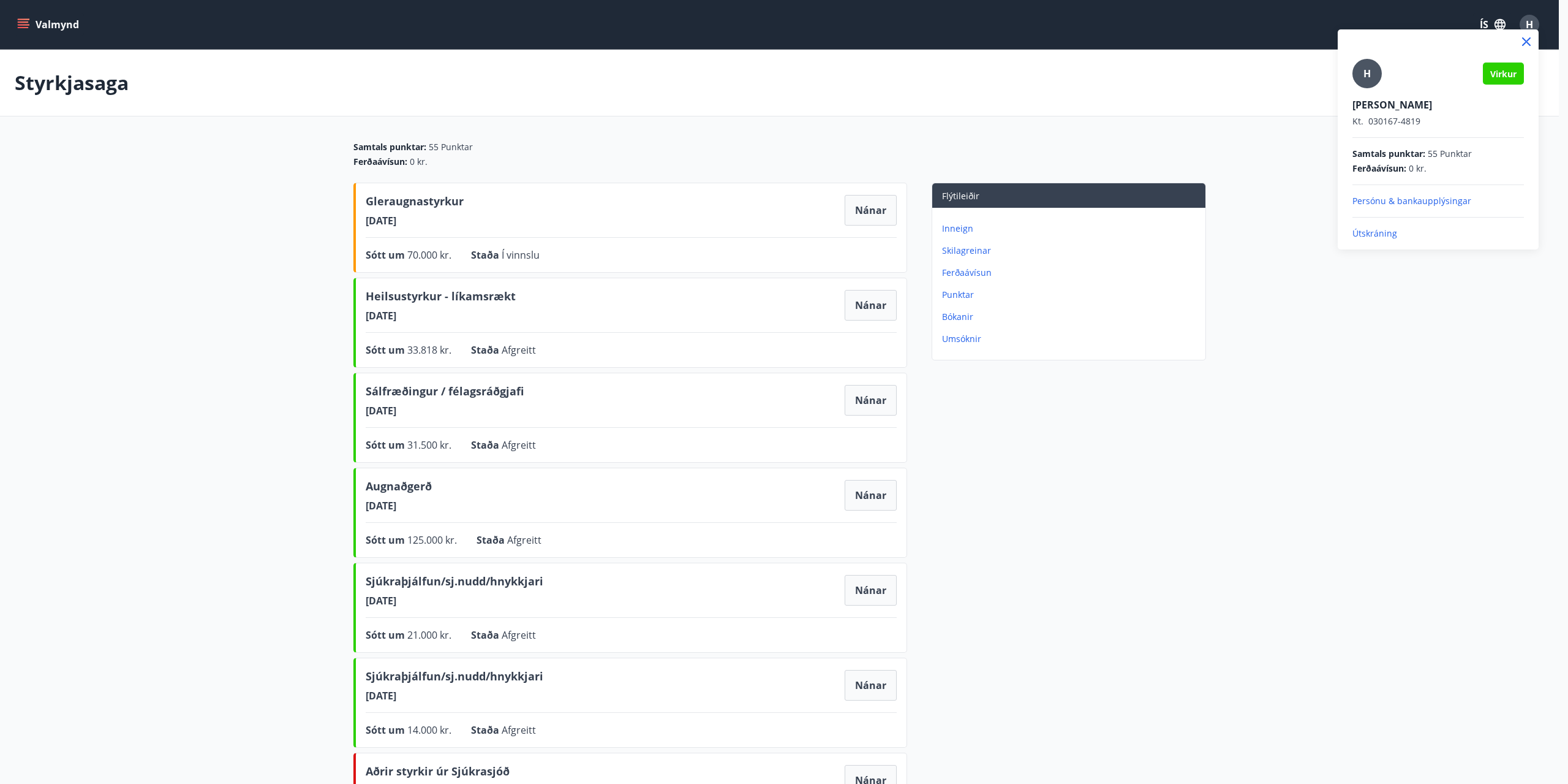
click at [1371, 236] on p "Útskráning" at bounding box center [1438, 233] width 171 height 12
